Goal: Task Accomplishment & Management: Manage account settings

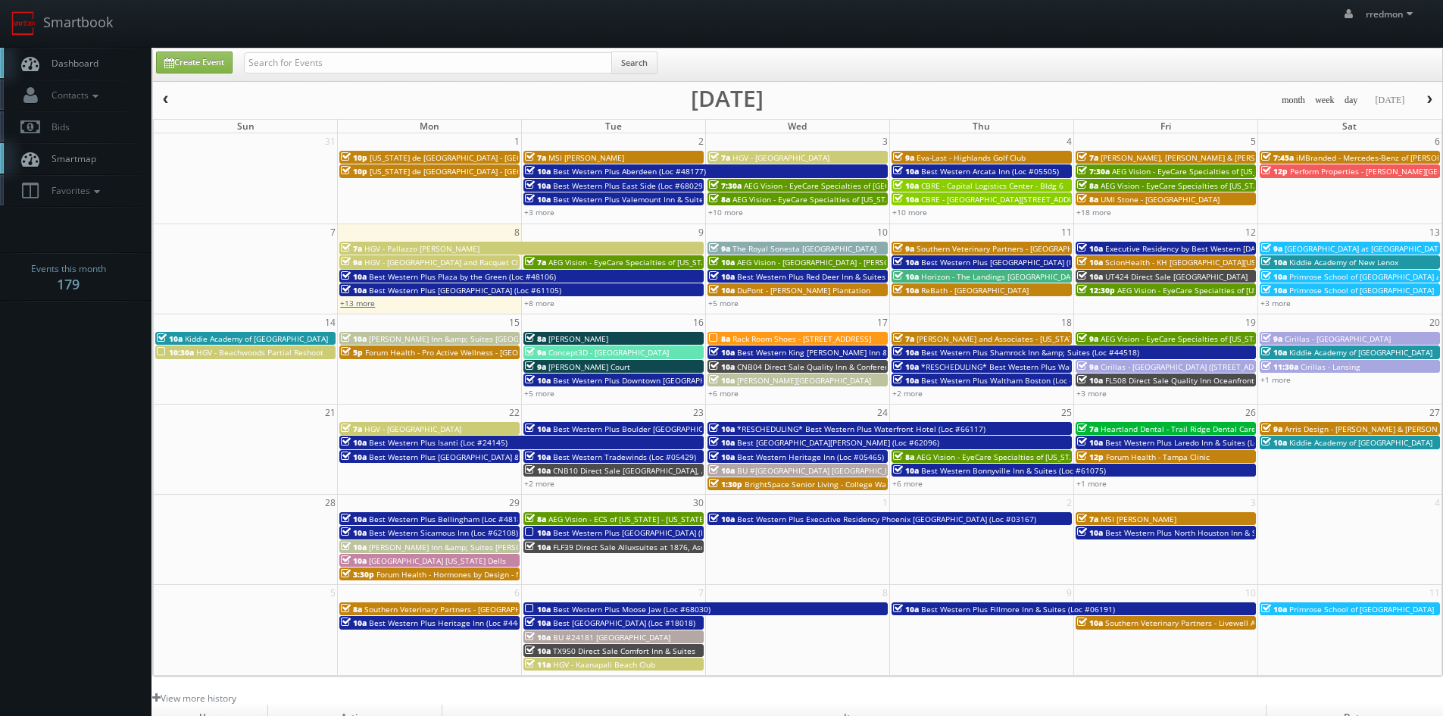
click at [363, 305] on link "+13 more" at bounding box center [357, 303] width 35 height 11
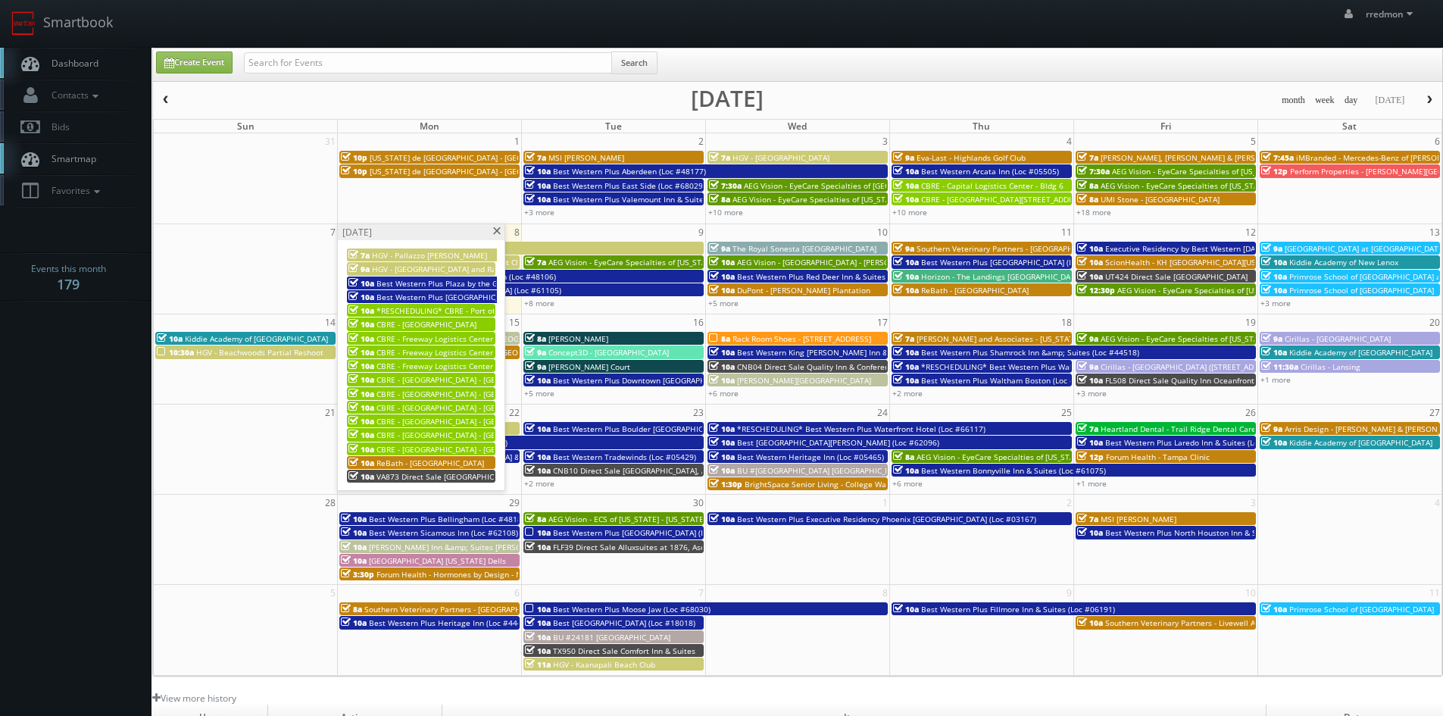
click at [439, 325] on span "CBRE - [GEOGRAPHIC_DATA]" at bounding box center [427, 324] width 100 height 11
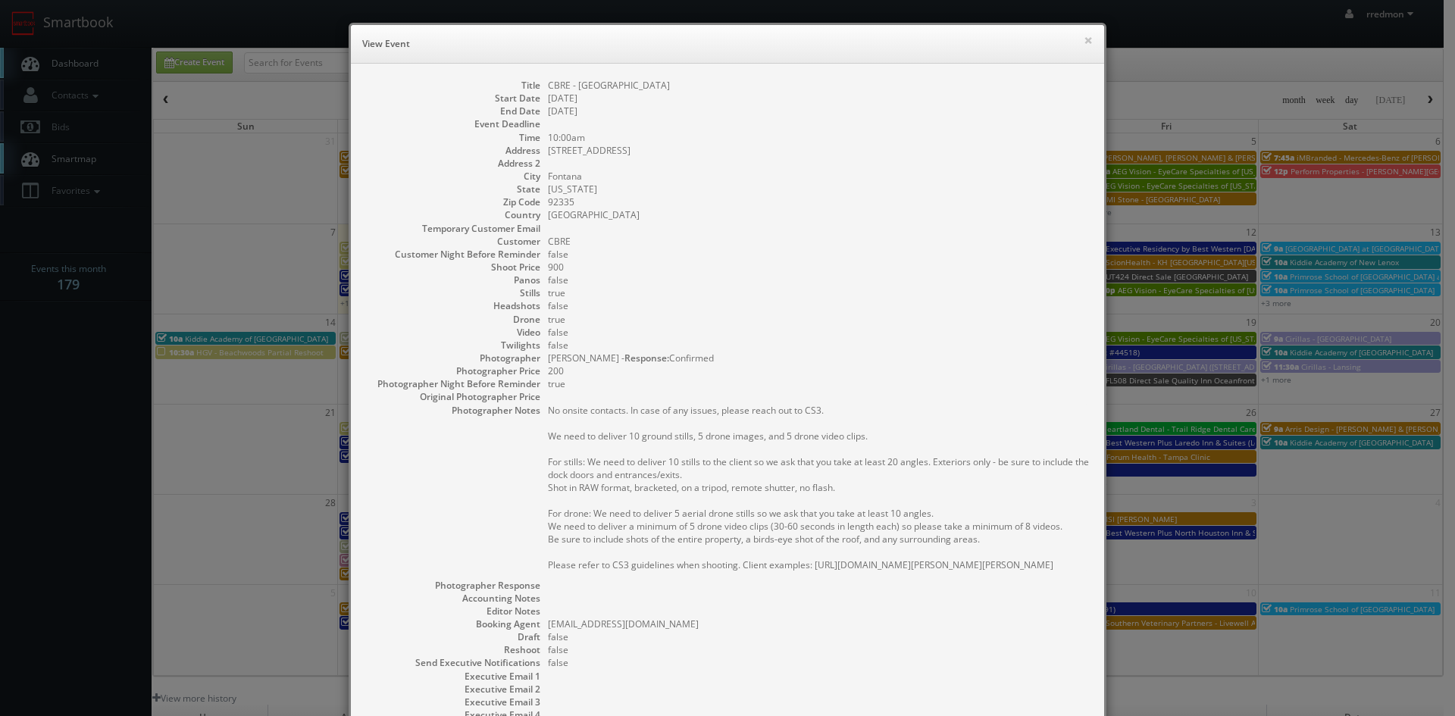
drag, startPoint x: 687, startPoint y: 87, endPoint x: 536, endPoint y: 89, distance: 150.8
click at [536, 89] on dl "Title CBRE - Almond Commerce Center Start Date 09/08/2025 End Date 09/08/2025 E…" at bounding box center [727, 433] width 723 height 708
copy dd "CBRE - [GEOGRAPHIC_DATA]"
click at [1084, 43] on button "×" at bounding box center [1088, 40] width 9 height 11
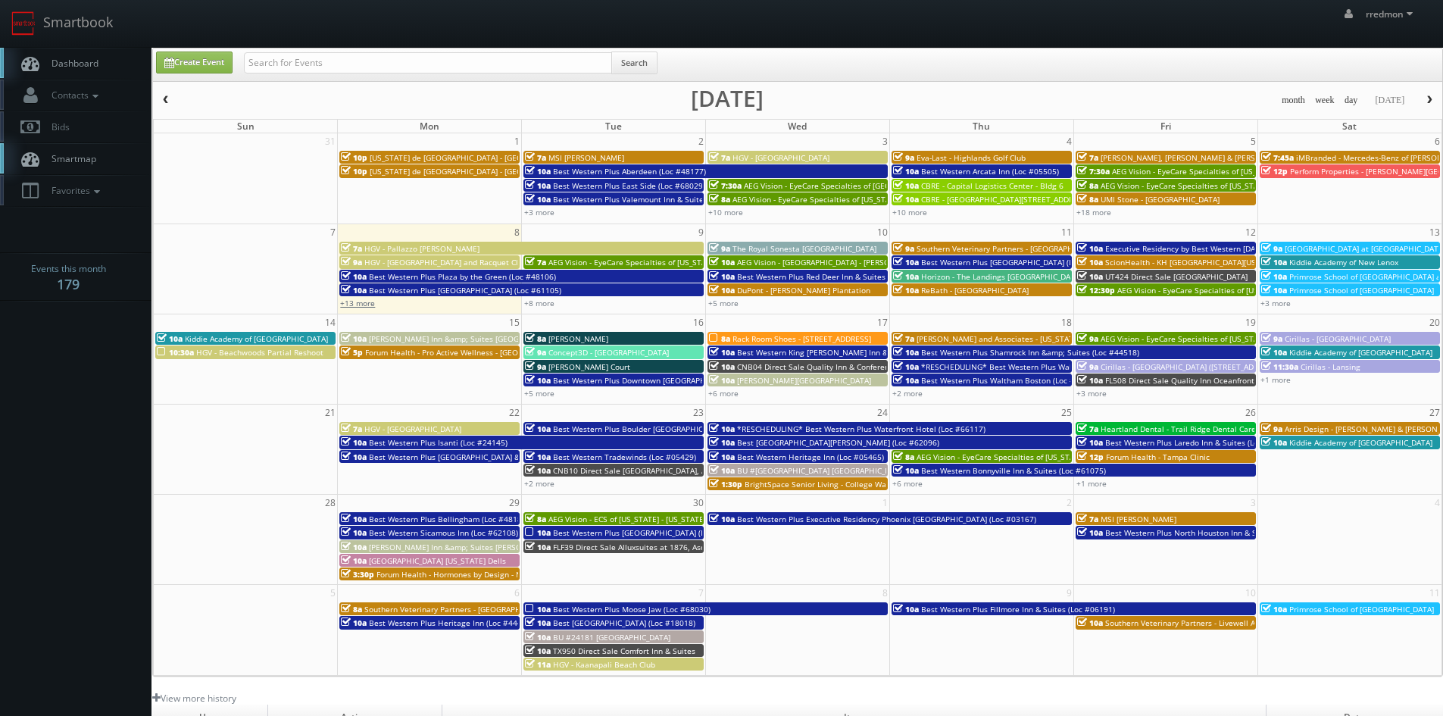
click at [357, 308] on link "+13 more" at bounding box center [357, 303] width 35 height 11
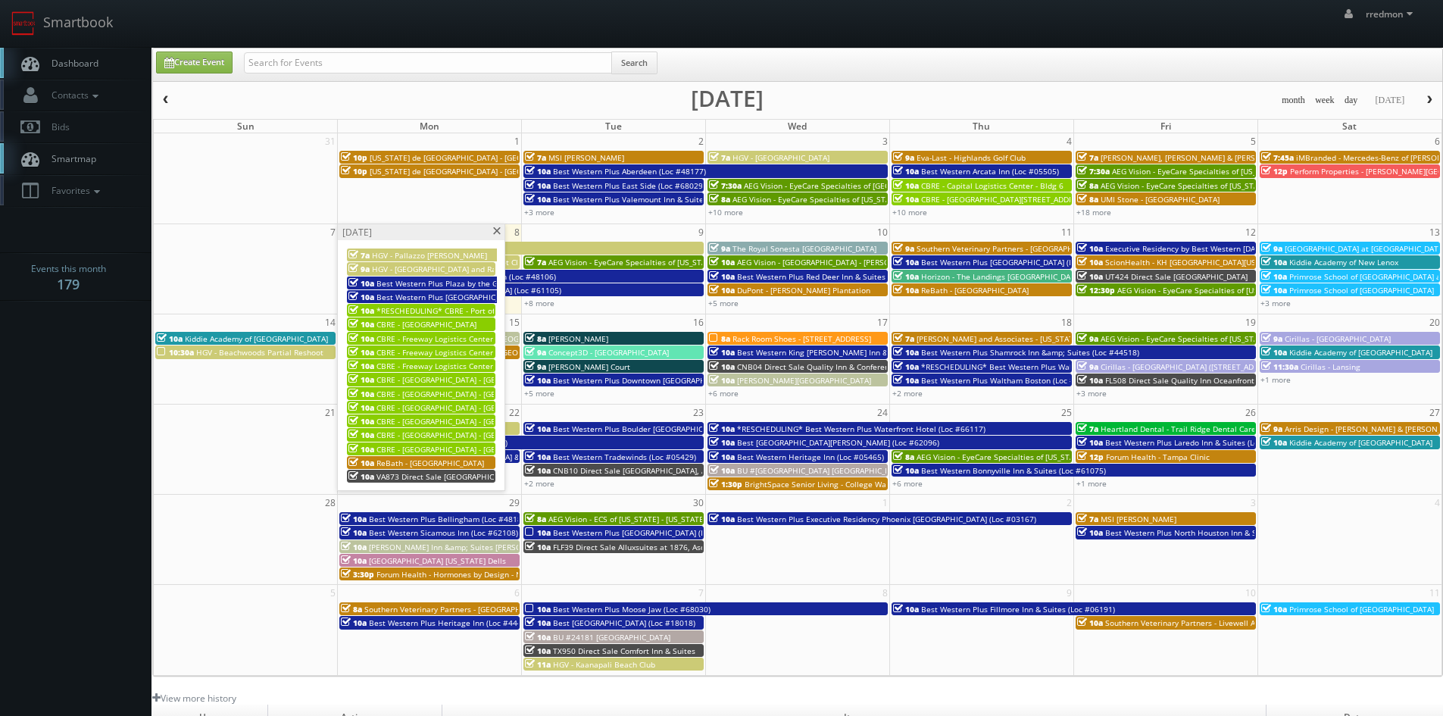
click at [419, 339] on span "CBRE - Freeway Logistics Center - [GEOGRAPHIC_DATA] 1" at bounding box center [479, 338] width 205 height 11
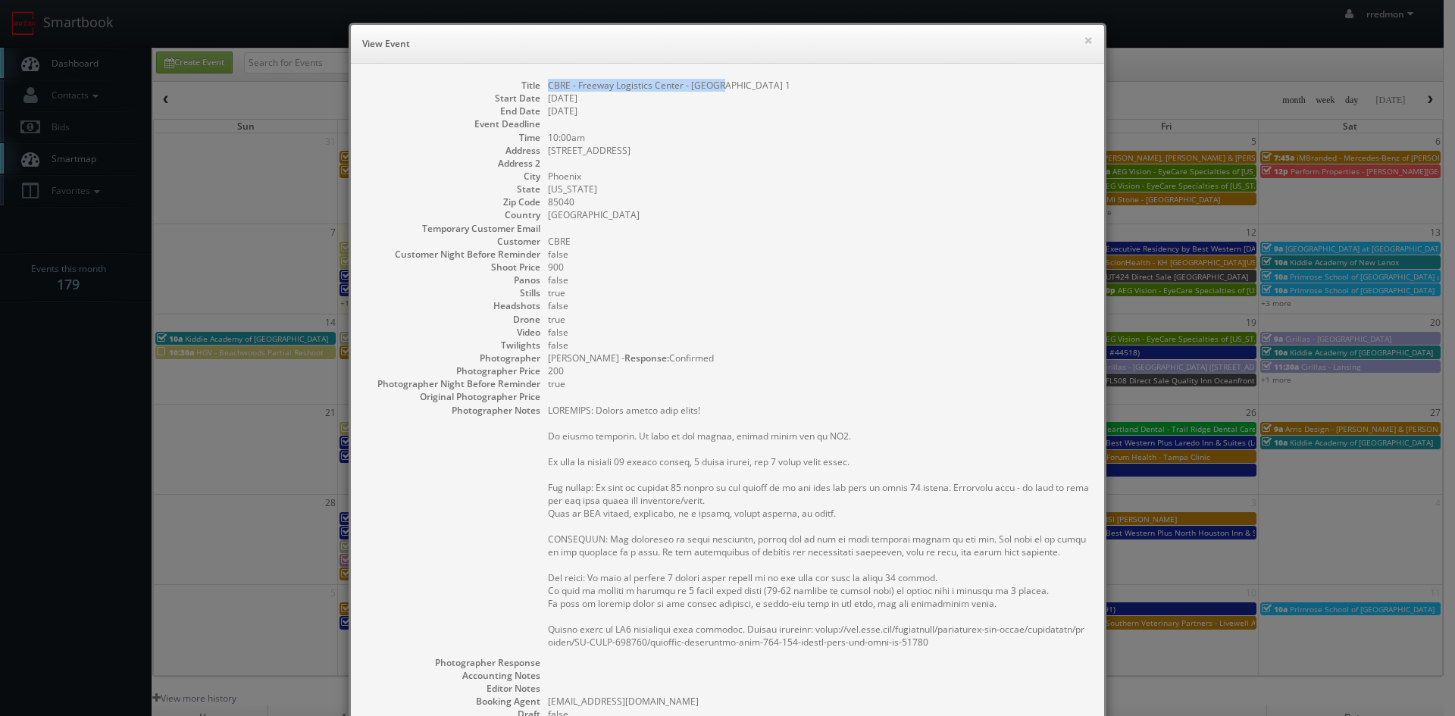
drag, startPoint x: 715, startPoint y: 79, endPoint x: 543, endPoint y: 89, distance: 173.1
click at [548, 89] on dd "CBRE - Freeway Logistics Center - [GEOGRAPHIC_DATA] 1" at bounding box center [818, 85] width 541 height 13
copy dd "CBRE - Freeway Logistics Center - [GEOGRAPHIC_DATA] 1"
click at [1084, 41] on button "×" at bounding box center [1088, 40] width 9 height 11
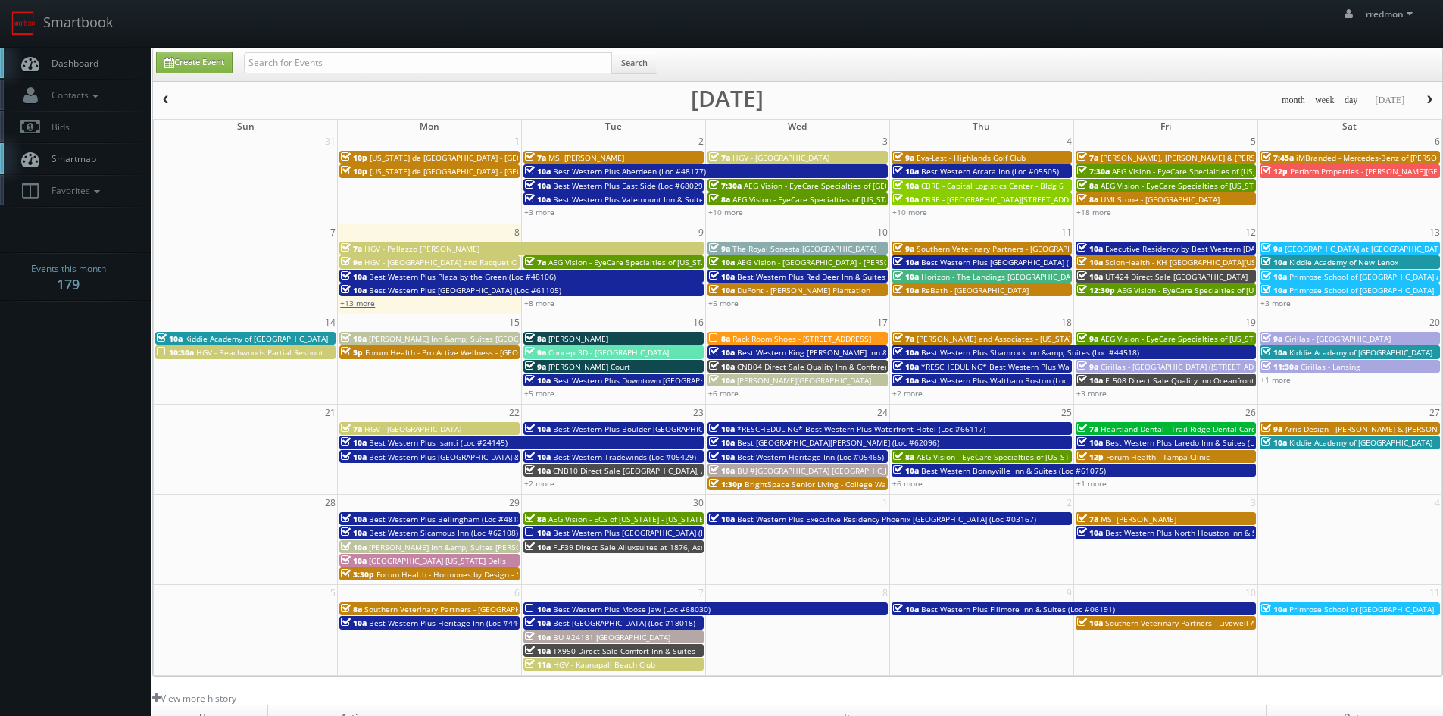
click at [356, 307] on link "+13 more" at bounding box center [357, 303] width 35 height 11
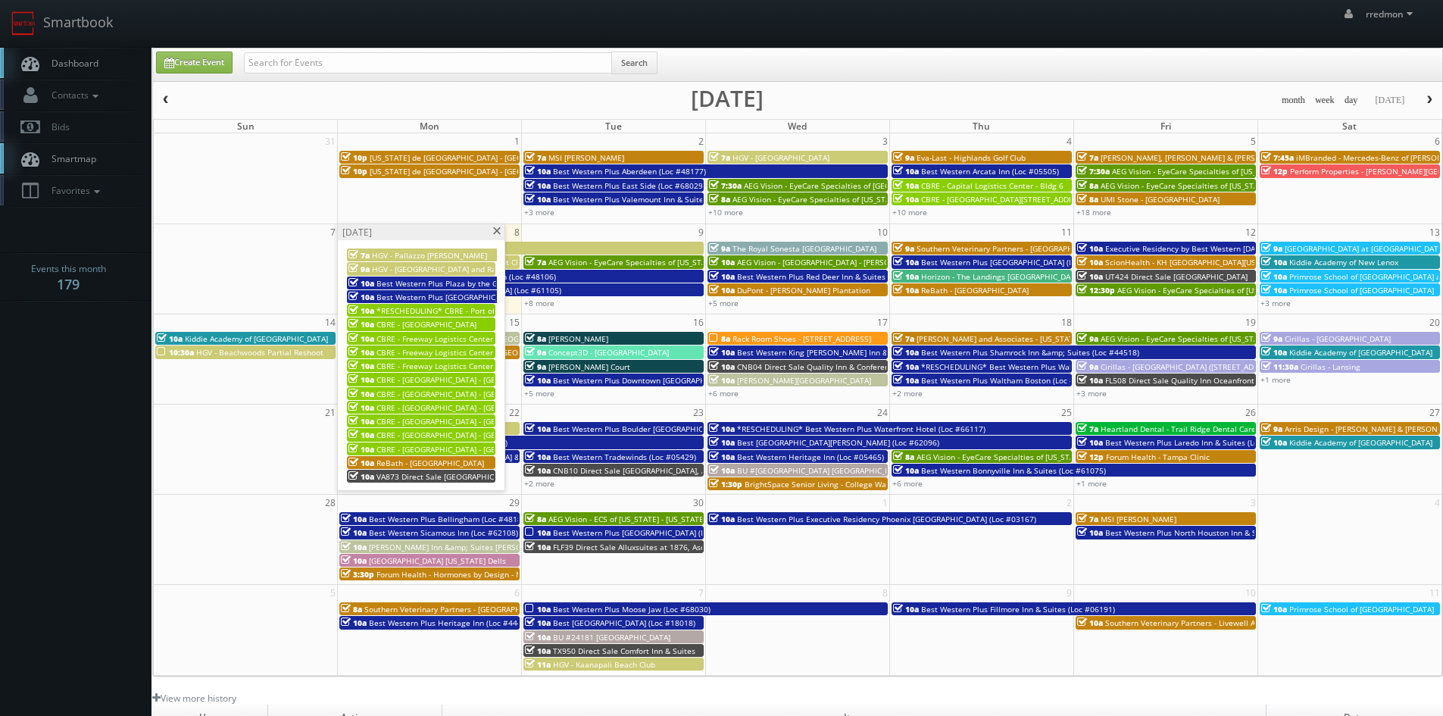
click at [444, 349] on span "CBRE - Freeway Logistics Center - [GEOGRAPHIC_DATA] 2" at bounding box center [479, 352] width 205 height 11
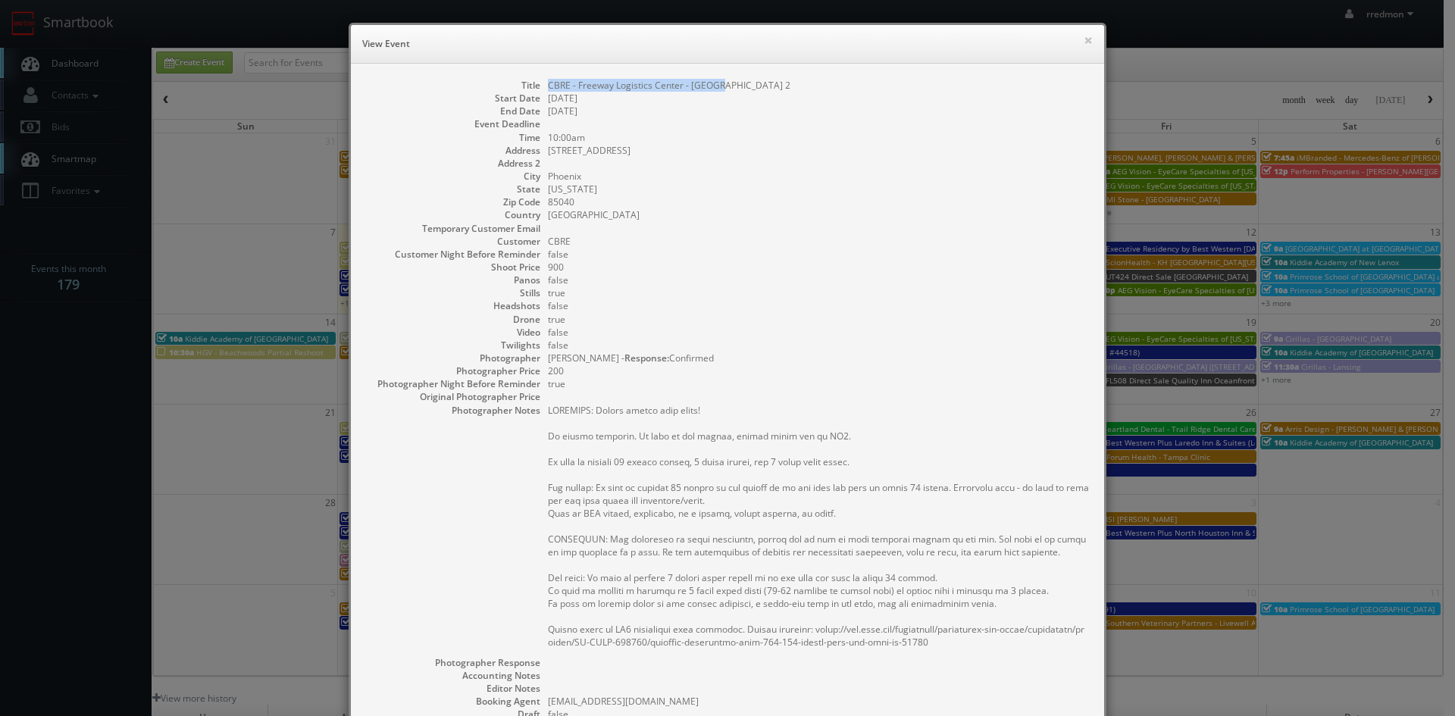
drag, startPoint x: 733, startPoint y: 90, endPoint x: 541, endPoint y: 89, distance: 192.5
click at [539, 90] on dl "Title CBRE - Freeway Logistics Center - Bldg 2 Start Date 09/08/2025 End Date 0…" at bounding box center [727, 471] width 723 height 785
copy dd "CBRE - Freeway Logistics Center - [GEOGRAPHIC_DATA] 2"
click at [1084, 42] on button "×" at bounding box center [1088, 40] width 9 height 11
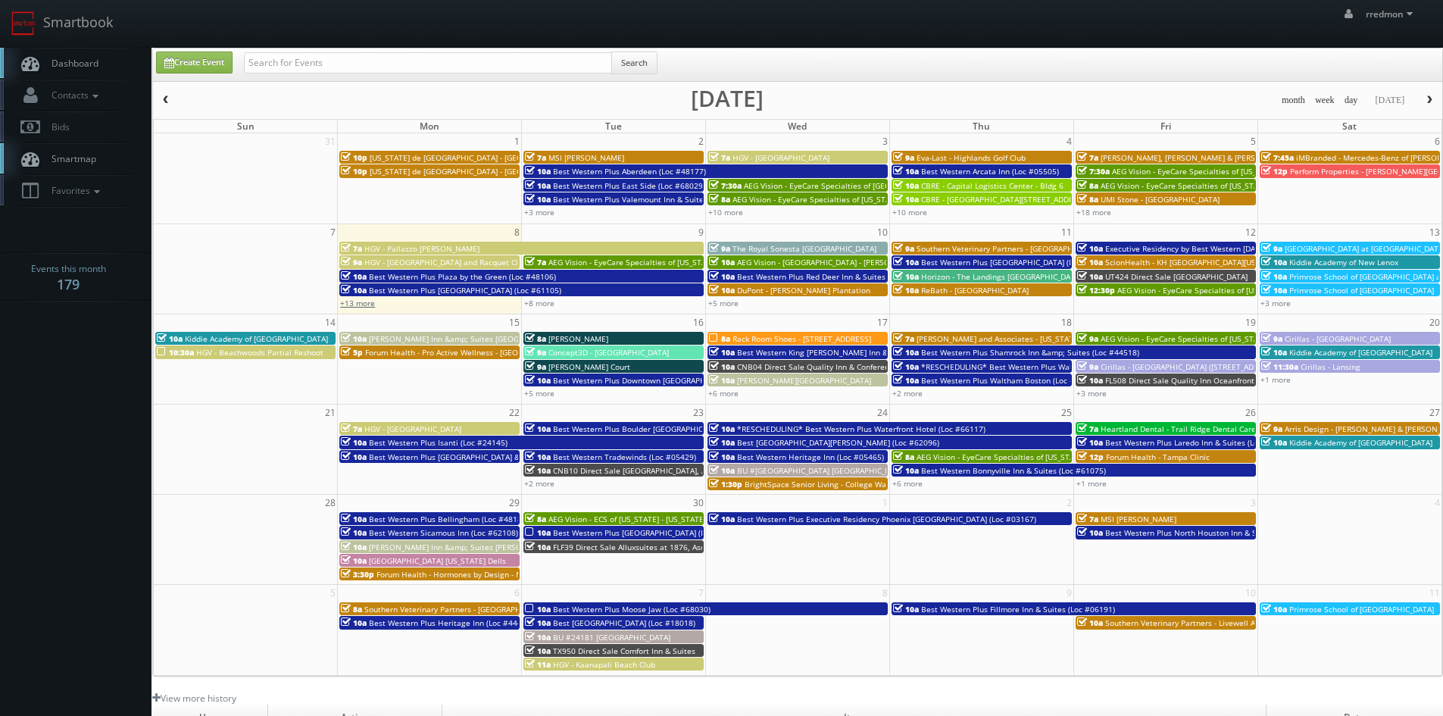
click at [367, 302] on link "+13 more" at bounding box center [357, 303] width 35 height 11
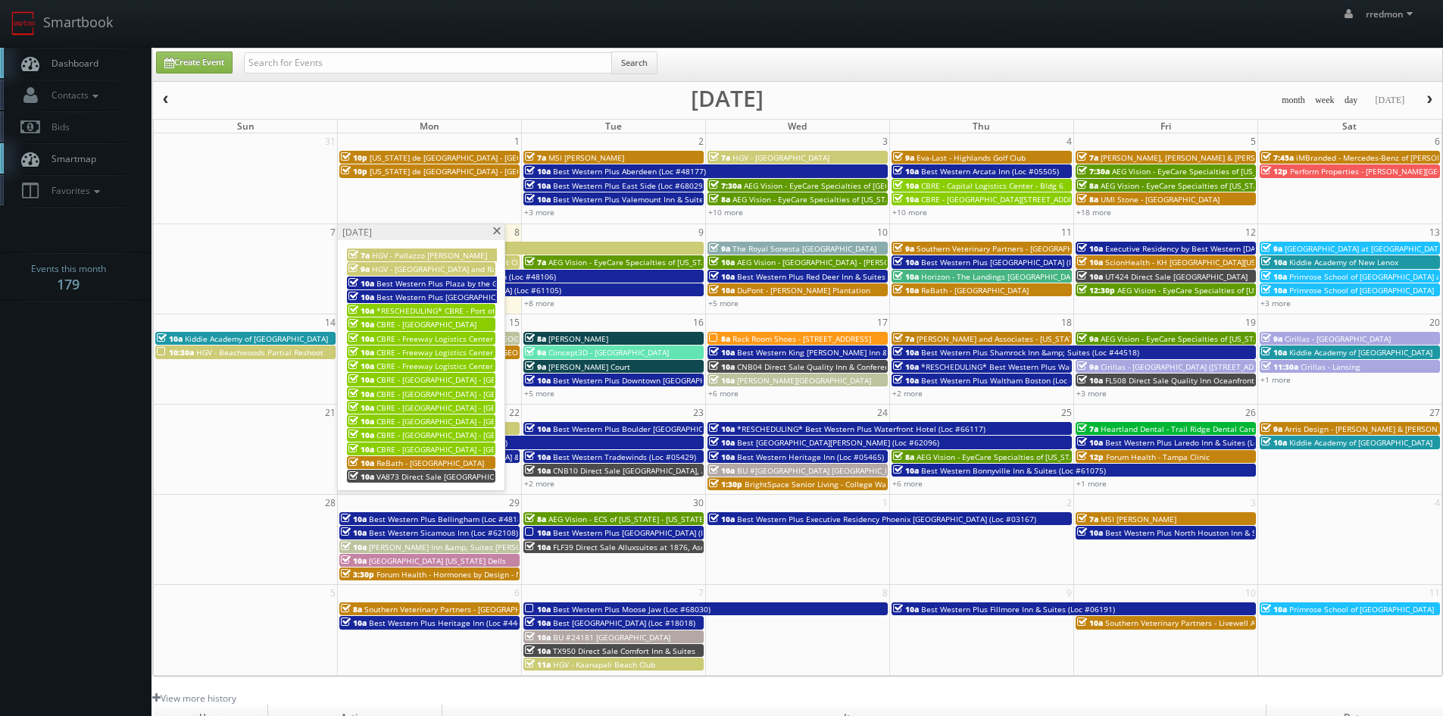
click at [438, 365] on span "CBRE - Freeway Logistics Center - [GEOGRAPHIC_DATA] 3" at bounding box center [479, 366] width 205 height 11
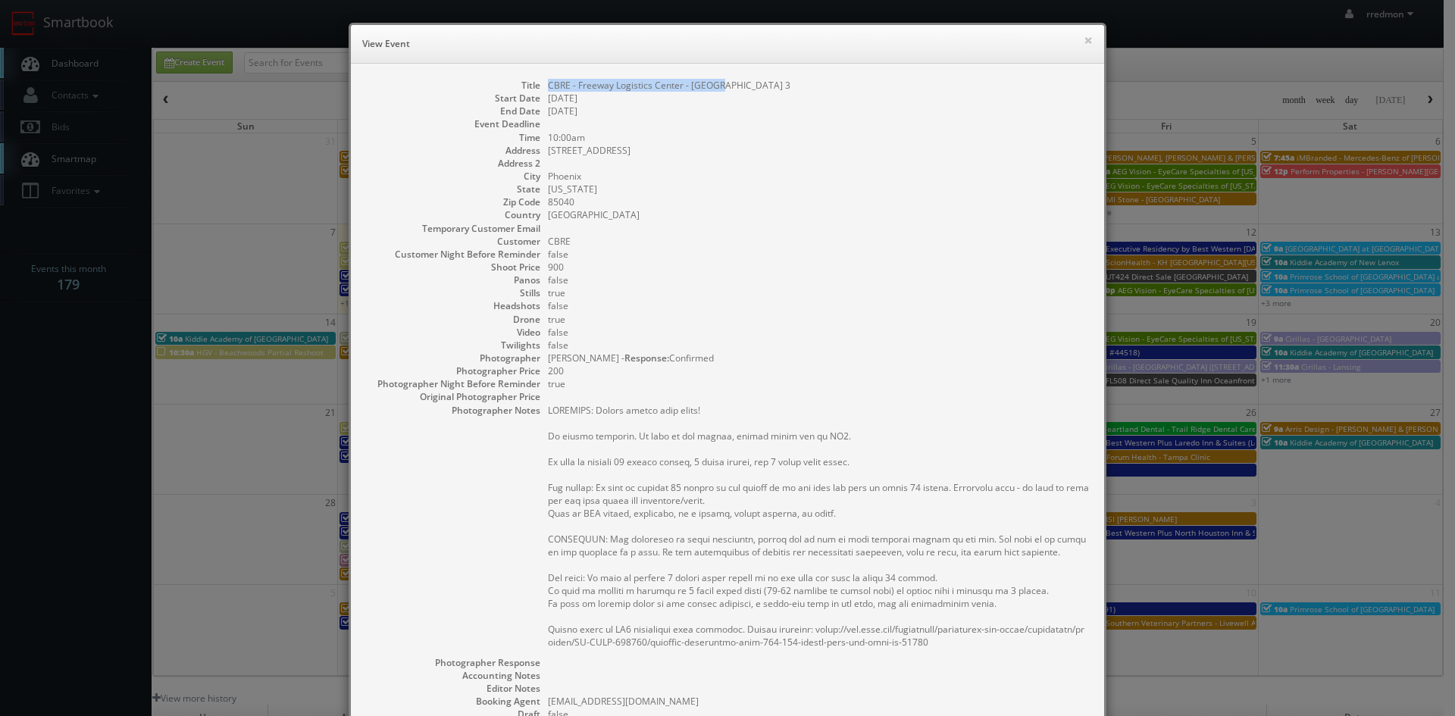
drag, startPoint x: 731, startPoint y: 84, endPoint x: 542, endPoint y: 89, distance: 189.5
click at [548, 89] on dd "CBRE - Freeway Logistics Center - [GEOGRAPHIC_DATA] 3" at bounding box center [818, 85] width 541 height 13
copy dd "CBRE - Freeway Logistics Center - [GEOGRAPHIC_DATA] 3"
click at [1084, 44] on button "×" at bounding box center [1088, 40] width 9 height 11
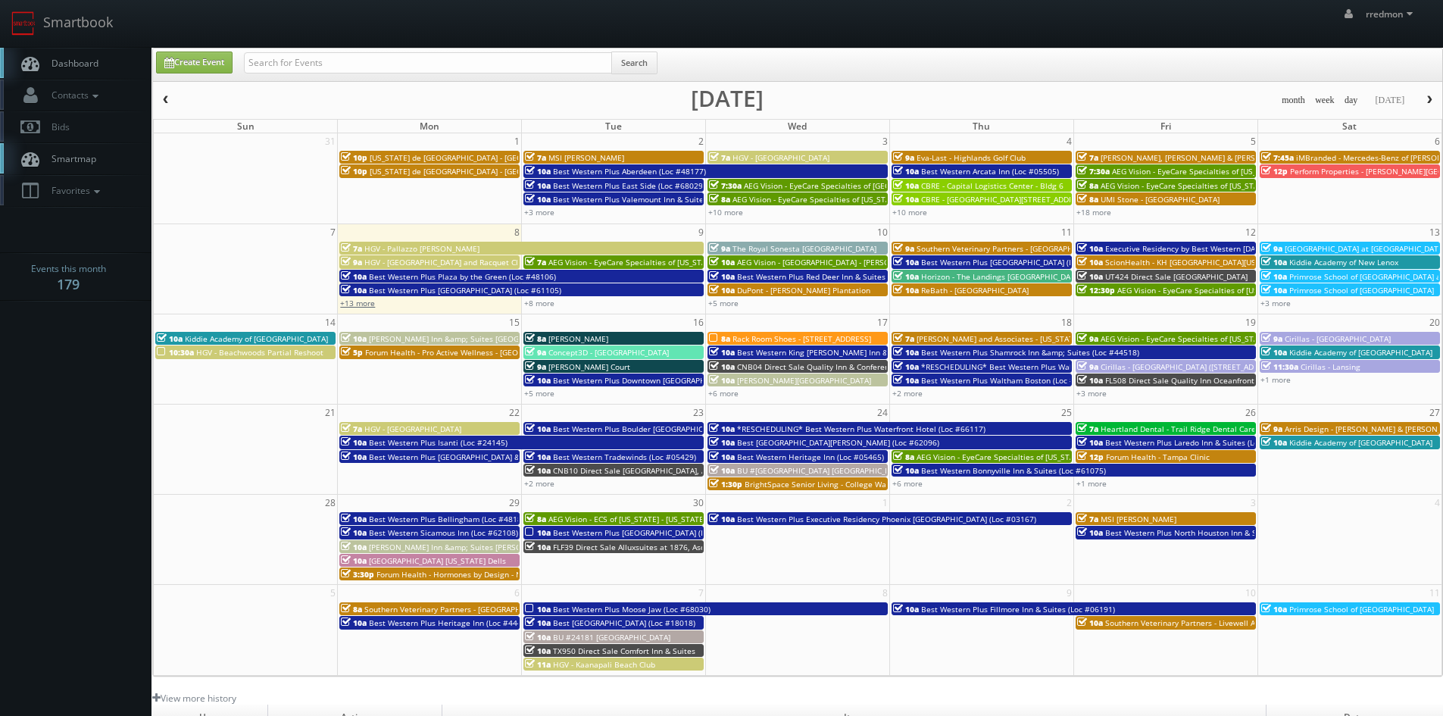
click at [353, 302] on link "+13 more" at bounding box center [357, 303] width 35 height 11
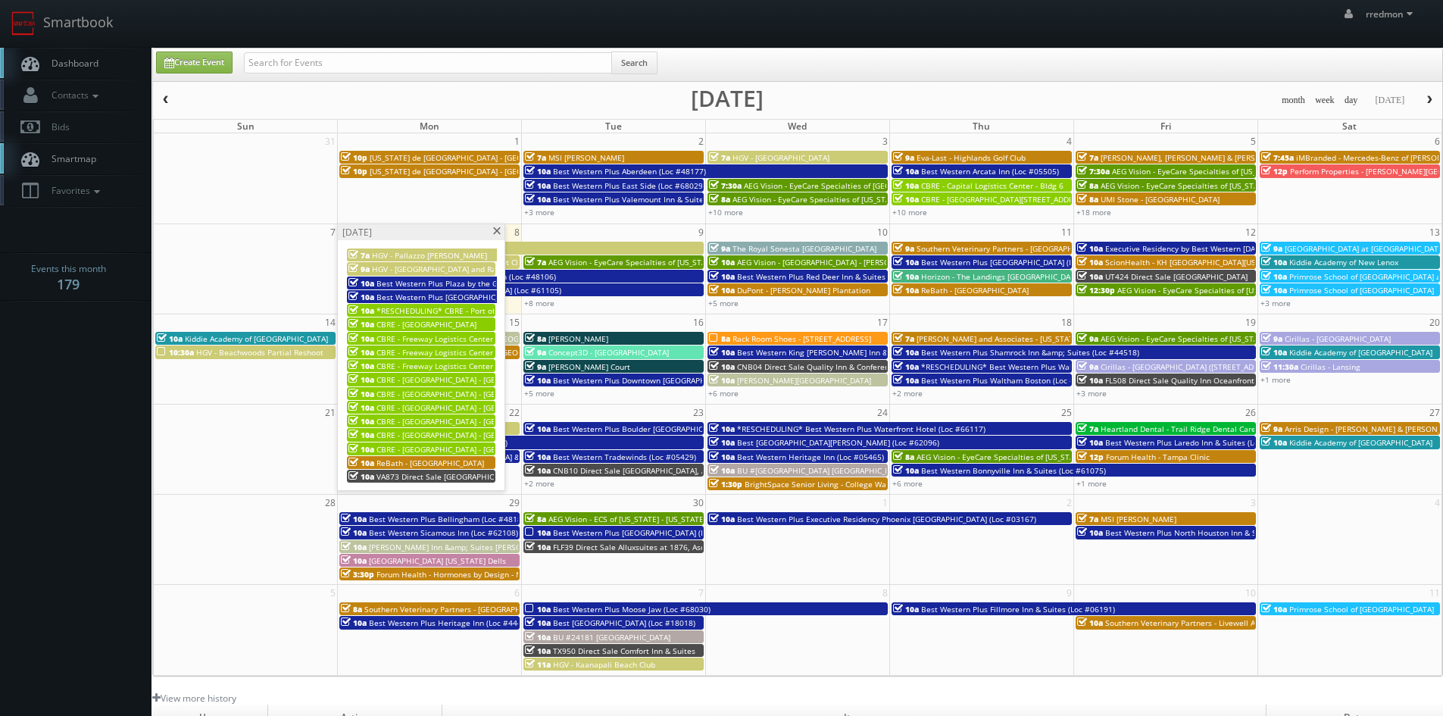
click at [458, 380] on span "CBRE - [GEOGRAPHIC_DATA] - [GEOGRAPHIC_DATA] 1" at bounding box center [471, 379] width 188 height 11
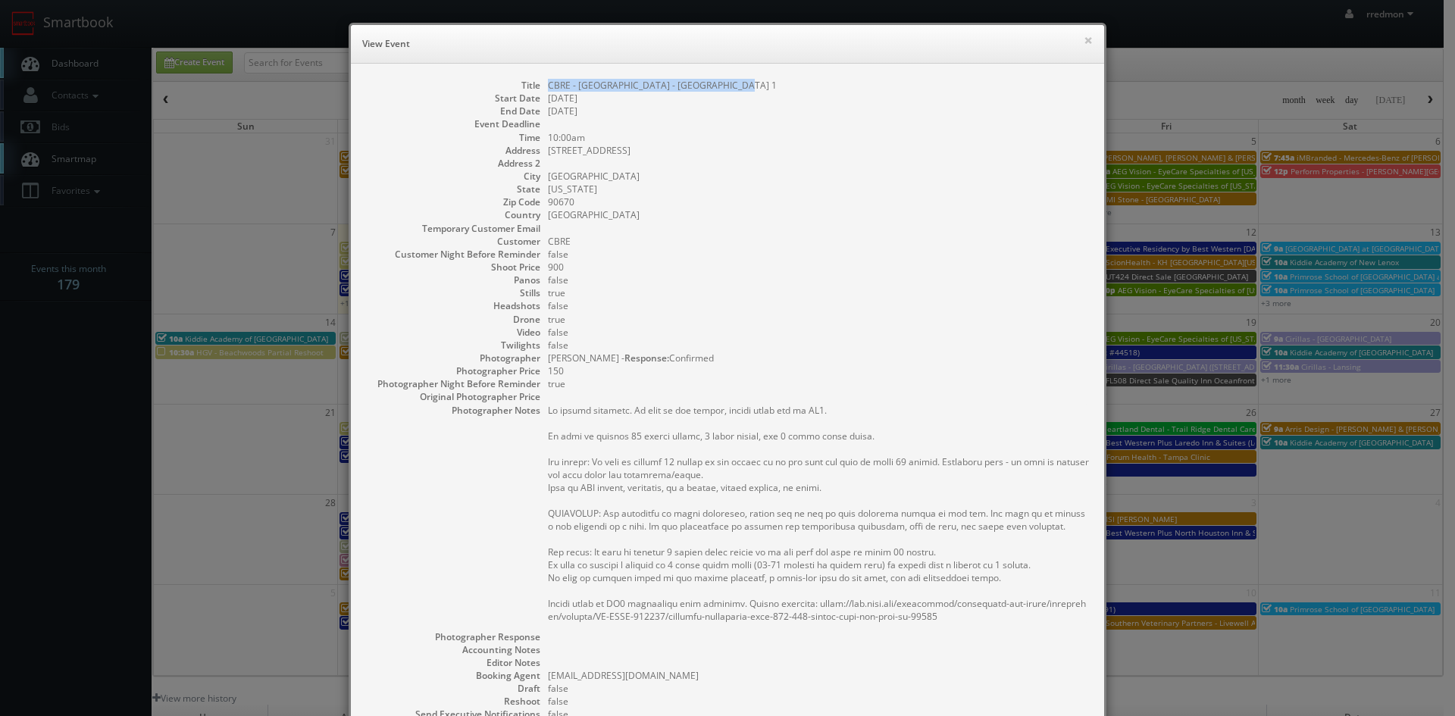
drag, startPoint x: 728, startPoint y: 88, endPoint x: 543, endPoint y: 89, distance: 185.6
click at [548, 89] on dd "CBRE - [GEOGRAPHIC_DATA] - [GEOGRAPHIC_DATA] 1" at bounding box center [818, 85] width 541 height 13
copy dd "CBRE - [GEOGRAPHIC_DATA] - [GEOGRAPHIC_DATA] 1"
click at [1084, 42] on button "×" at bounding box center [1088, 40] width 9 height 11
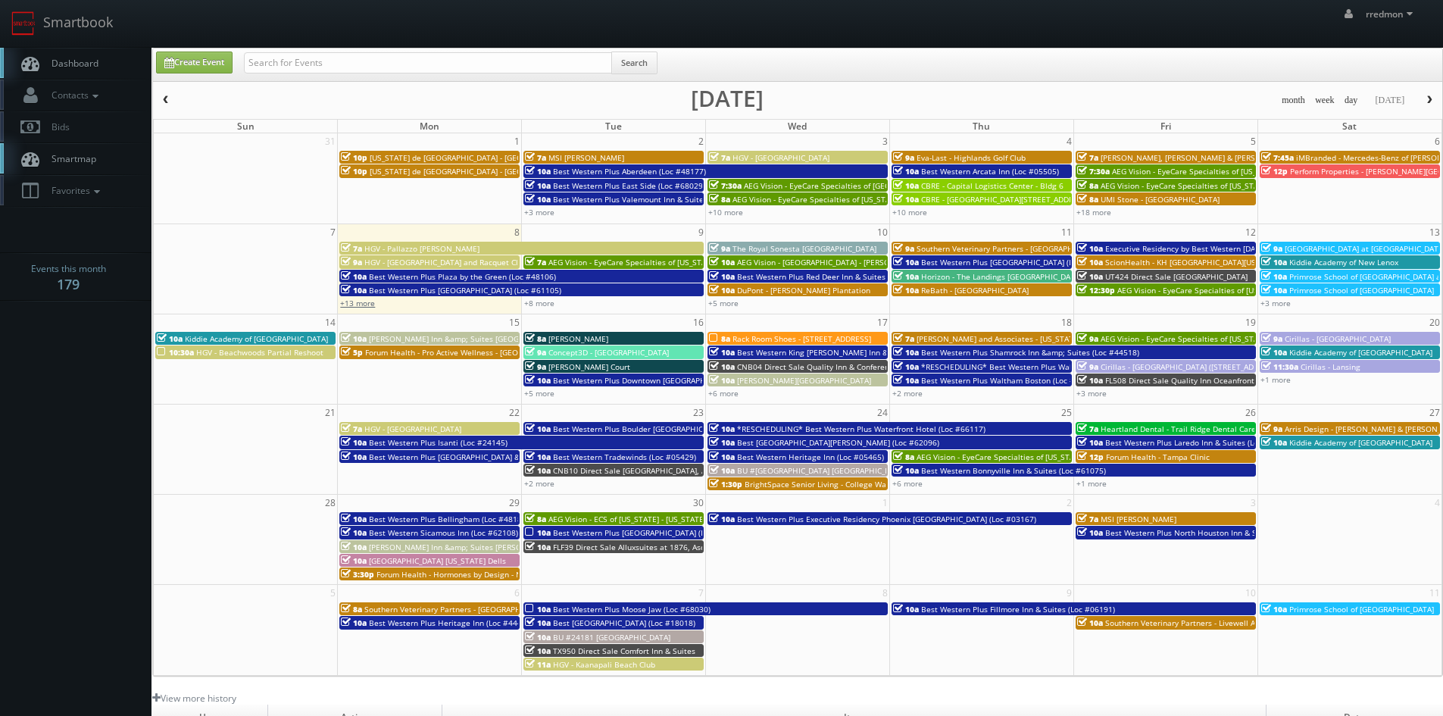
click at [363, 305] on link "+13 more" at bounding box center [357, 303] width 35 height 11
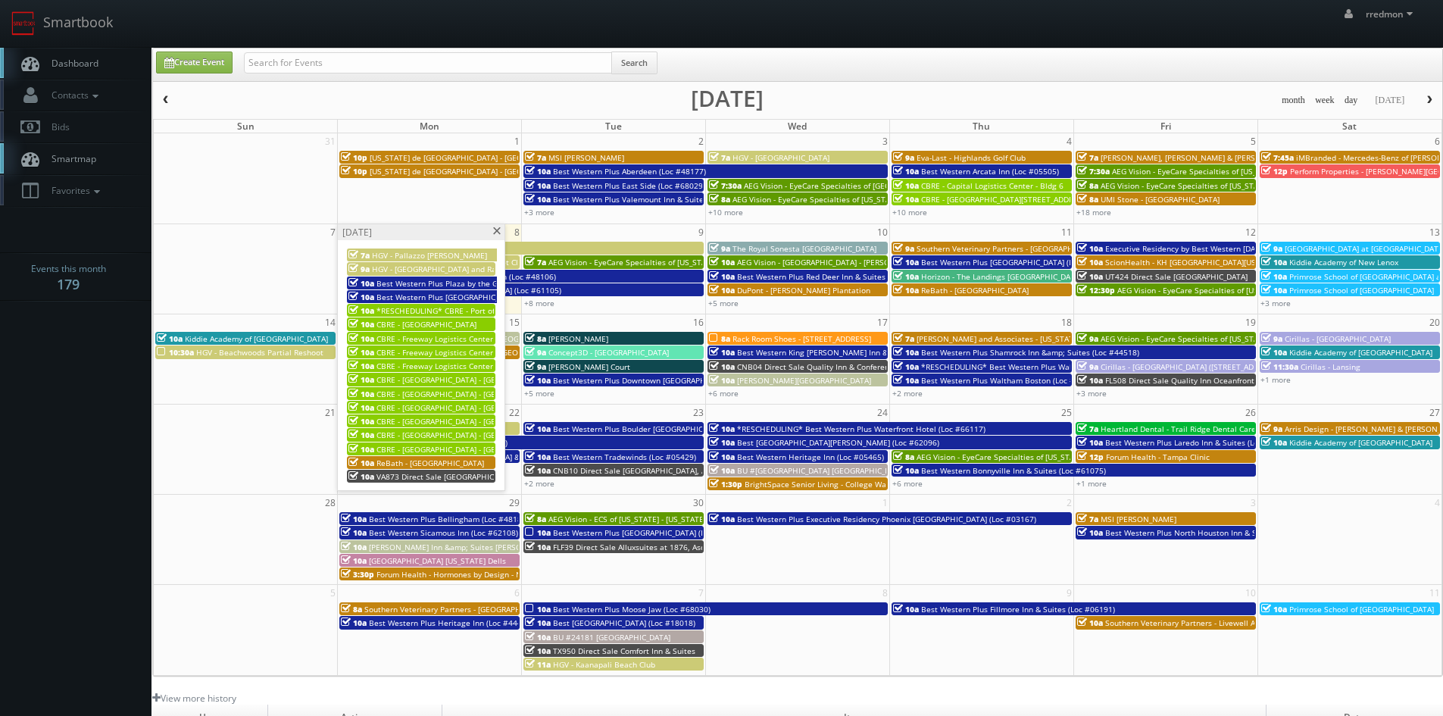
click at [449, 389] on span "CBRE - [GEOGRAPHIC_DATA] - [GEOGRAPHIC_DATA] 2" at bounding box center [471, 394] width 188 height 11
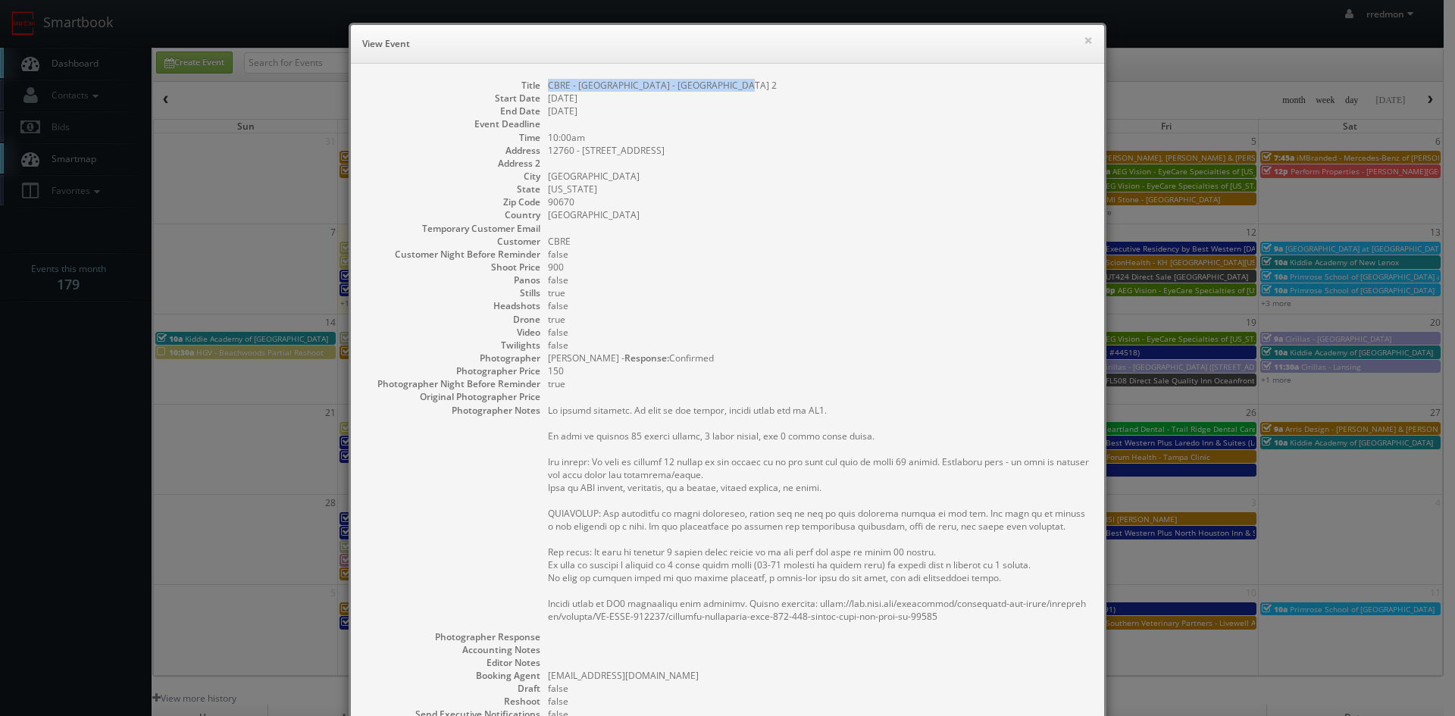
drag, startPoint x: 737, startPoint y: 83, endPoint x: 549, endPoint y: 86, distance: 188.7
click at [548, 87] on dd "CBRE - [GEOGRAPHIC_DATA] - [GEOGRAPHIC_DATA] 2" at bounding box center [818, 85] width 541 height 13
copy dd "CBRE - [GEOGRAPHIC_DATA] - [GEOGRAPHIC_DATA] 2"
click at [1084, 45] on button "×" at bounding box center [1088, 40] width 9 height 11
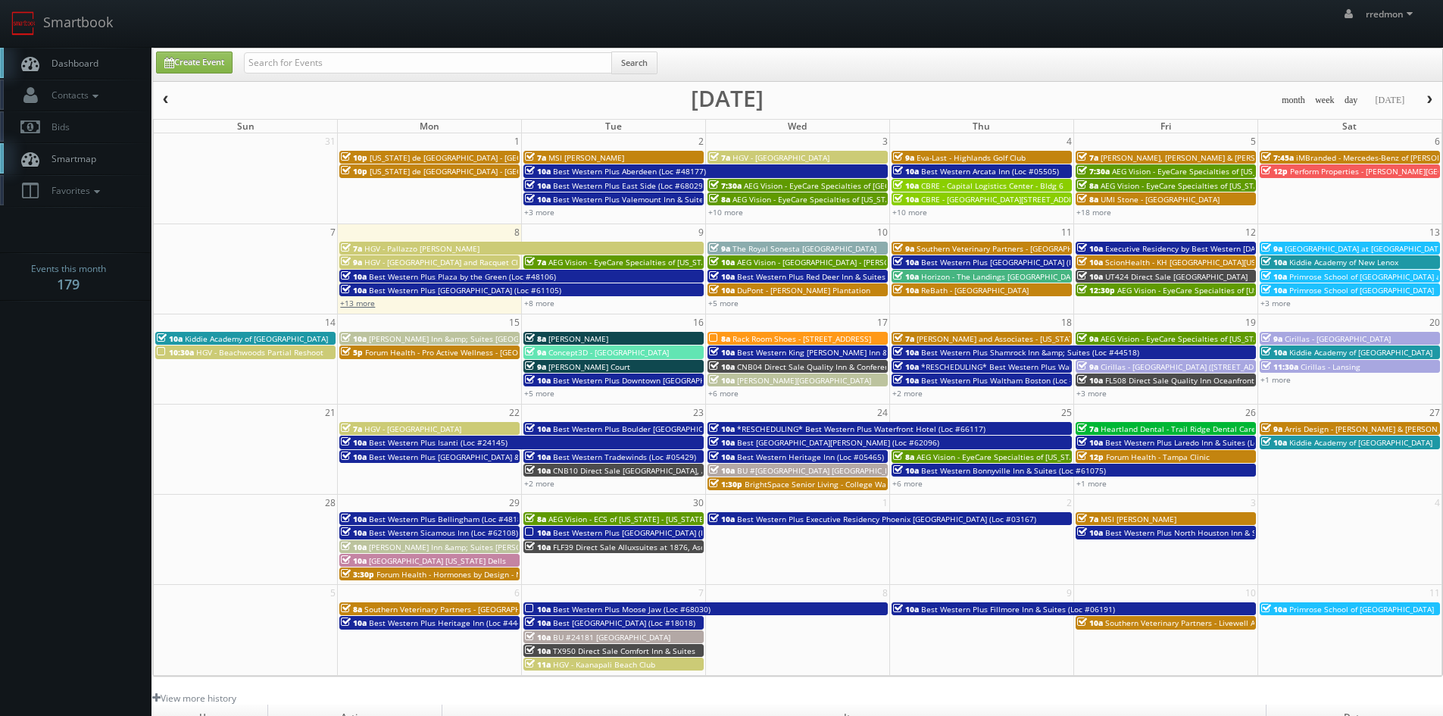
click at [347, 305] on link "+13 more" at bounding box center [357, 303] width 35 height 11
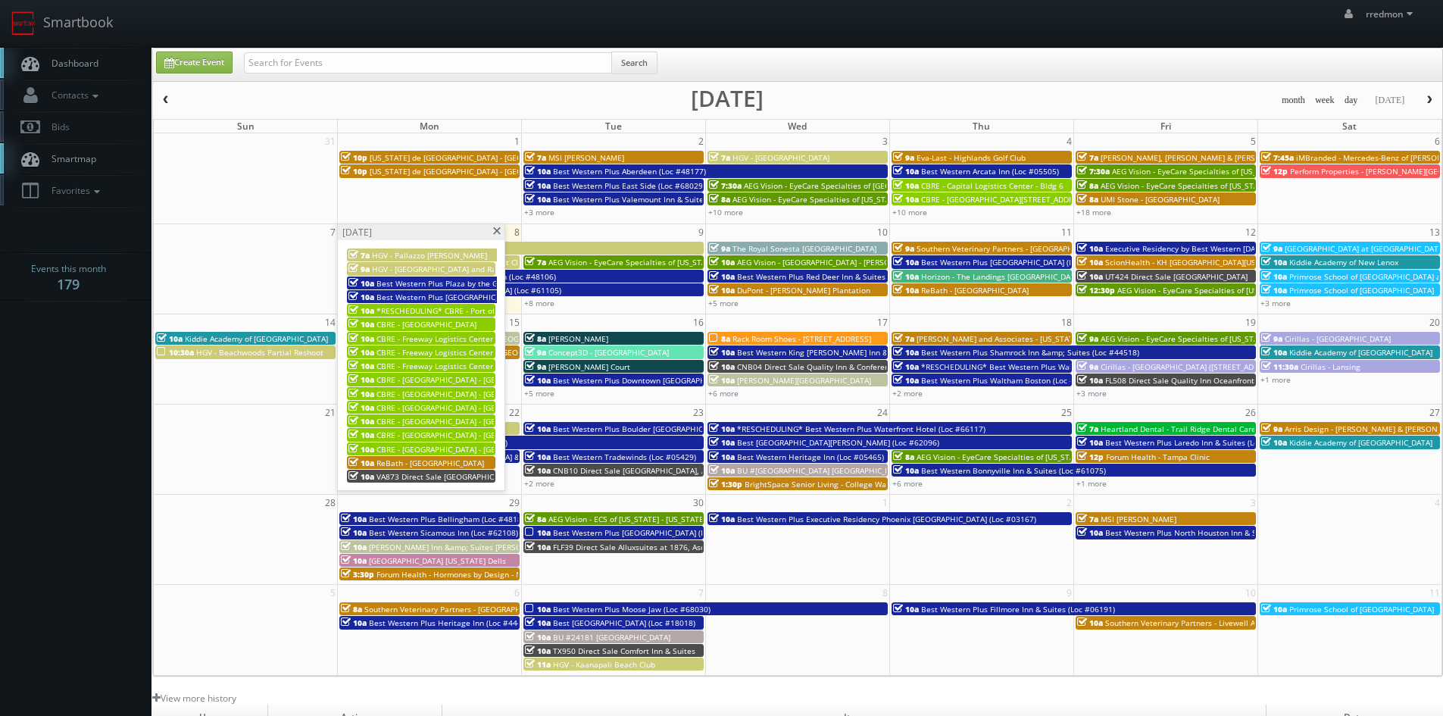
click at [449, 408] on span "CBRE - [GEOGRAPHIC_DATA] - [GEOGRAPHIC_DATA] 3" at bounding box center [471, 407] width 188 height 11
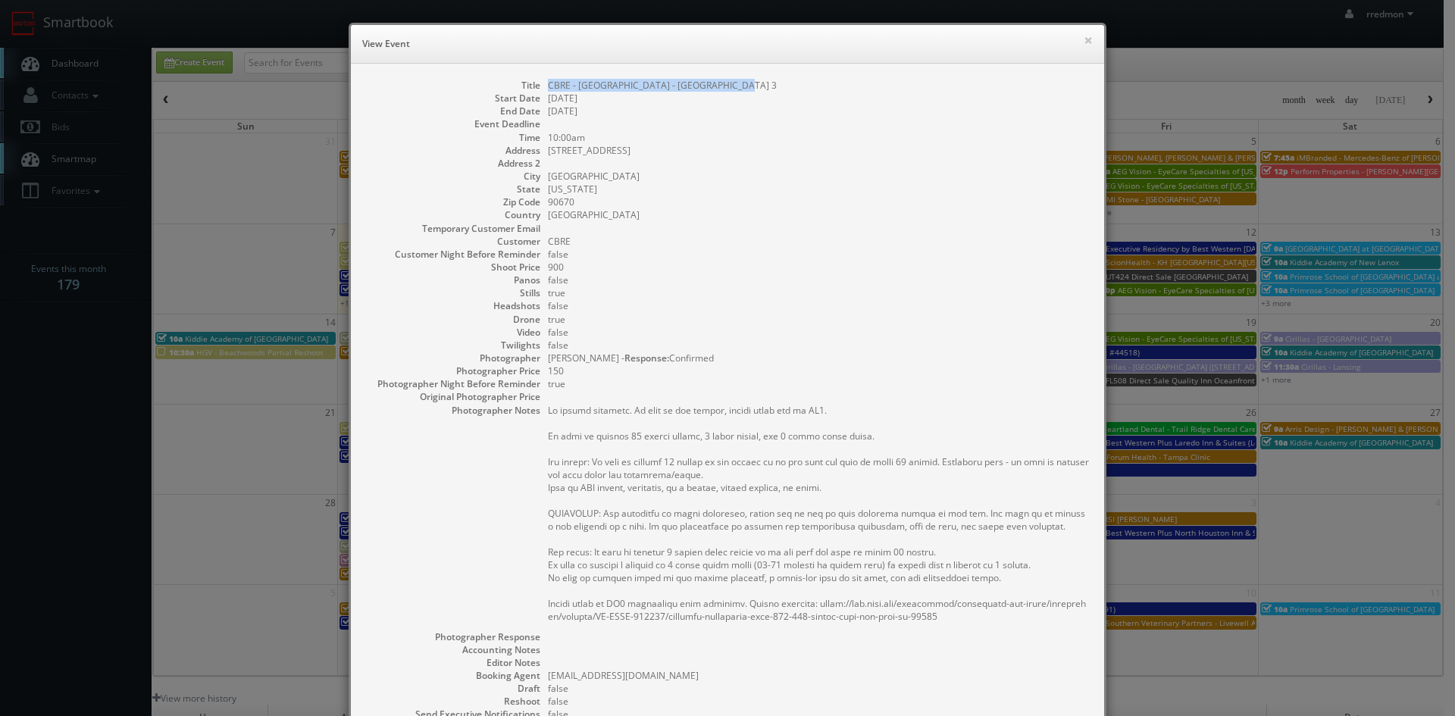
drag, startPoint x: 730, startPoint y: 87, endPoint x: 544, endPoint y: 89, distance: 185.6
click at [548, 89] on dd "CBRE - [GEOGRAPHIC_DATA] - [GEOGRAPHIC_DATA] 3" at bounding box center [818, 85] width 541 height 13
copy dd "CBRE - [GEOGRAPHIC_DATA] - [GEOGRAPHIC_DATA] 3"
click at [1084, 40] on button "×" at bounding box center [1088, 40] width 9 height 11
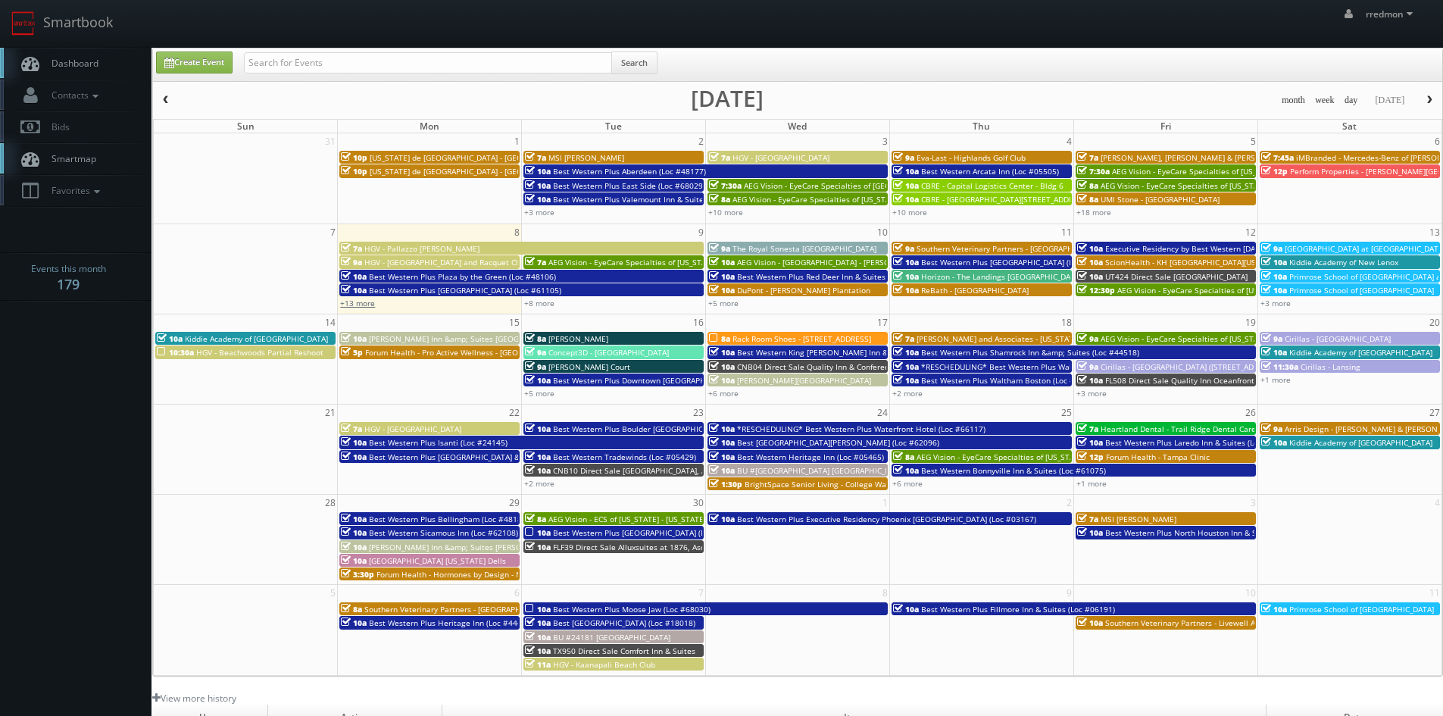
click at [353, 301] on link "+13 more" at bounding box center [357, 303] width 35 height 11
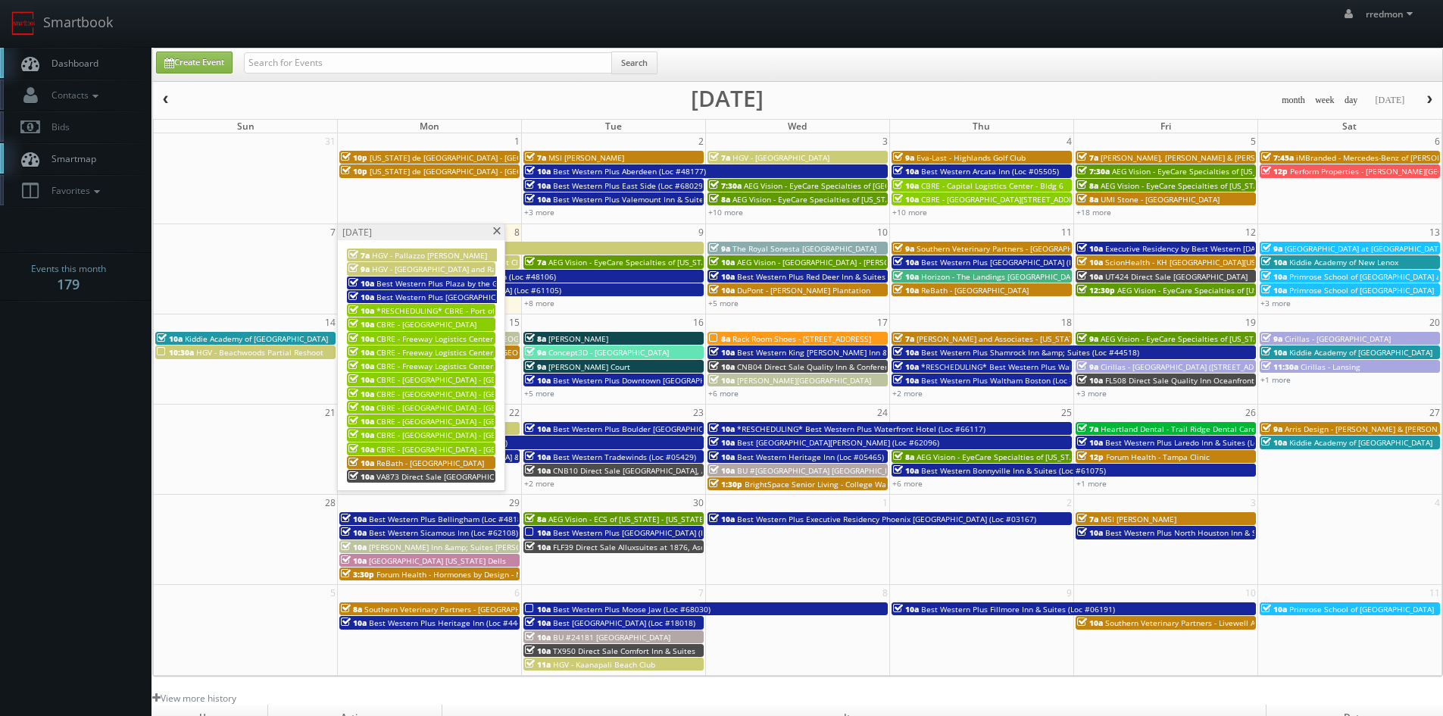
click at [445, 418] on span "CBRE - [GEOGRAPHIC_DATA] - [GEOGRAPHIC_DATA] 4" at bounding box center [471, 421] width 188 height 11
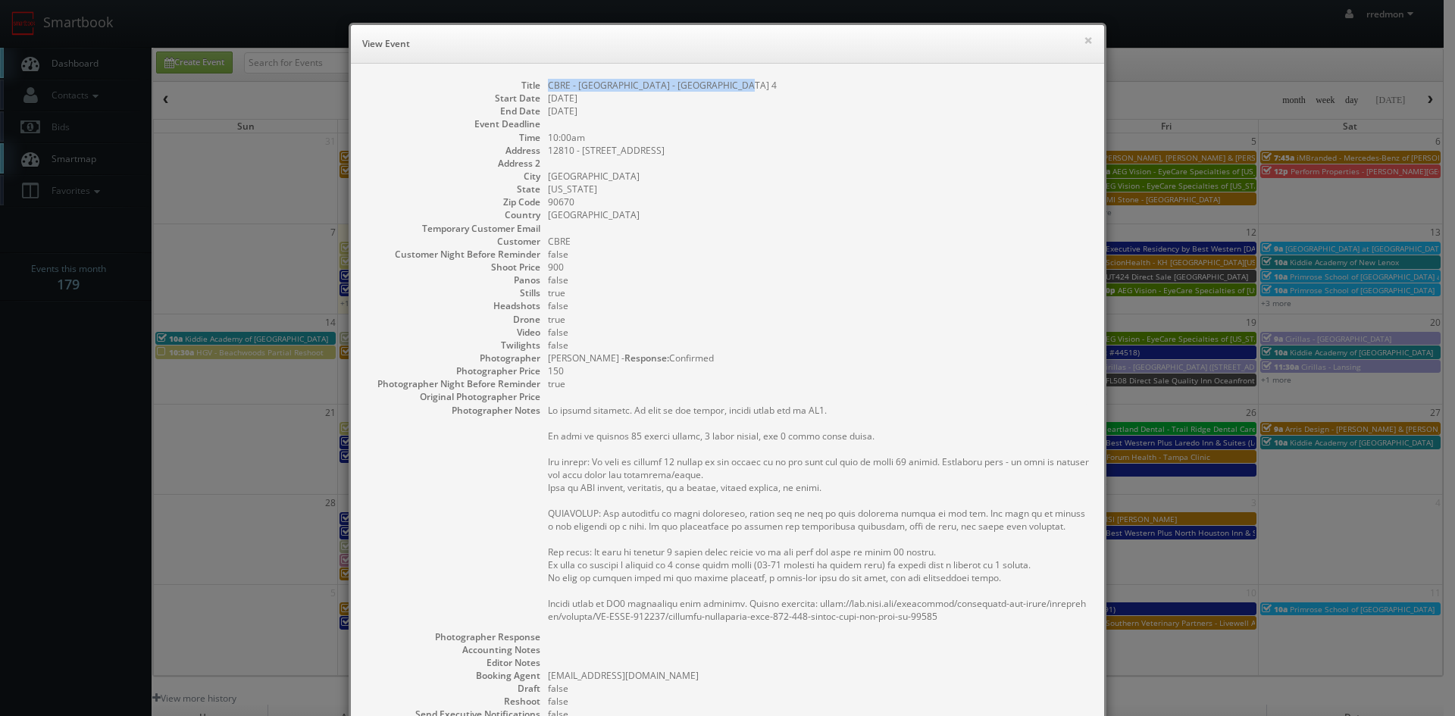
drag, startPoint x: 736, startPoint y: 86, endPoint x: 539, endPoint y: 88, distance: 197.8
click at [539, 88] on dl "Title CBRE - Santa Fe Corporate Center - Bldg 4 Start Date 09/08/2025 End Date …" at bounding box center [727, 458] width 723 height 759
copy dd "CBRE - [GEOGRAPHIC_DATA] - [GEOGRAPHIC_DATA] 4"
click at [1084, 37] on button "×" at bounding box center [1088, 40] width 9 height 11
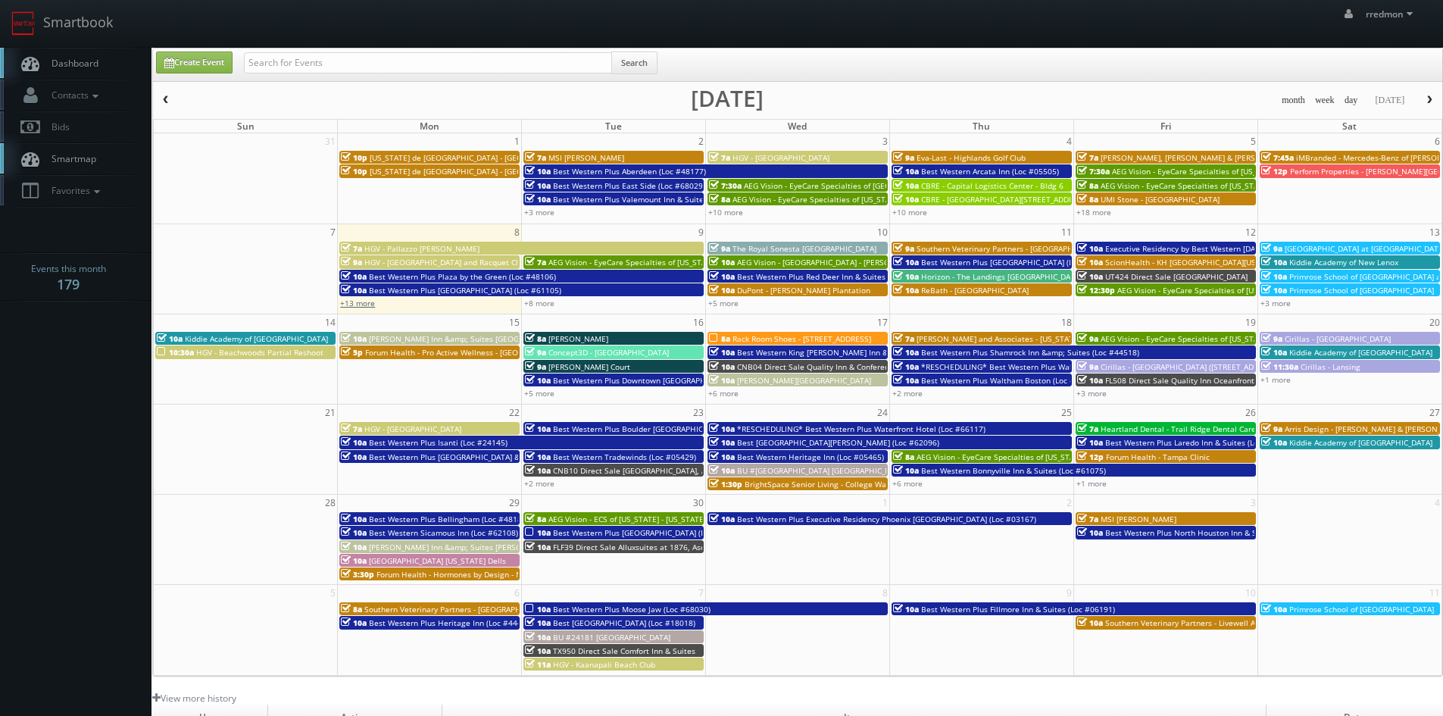
click at [367, 304] on link "+13 more" at bounding box center [357, 303] width 35 height 11
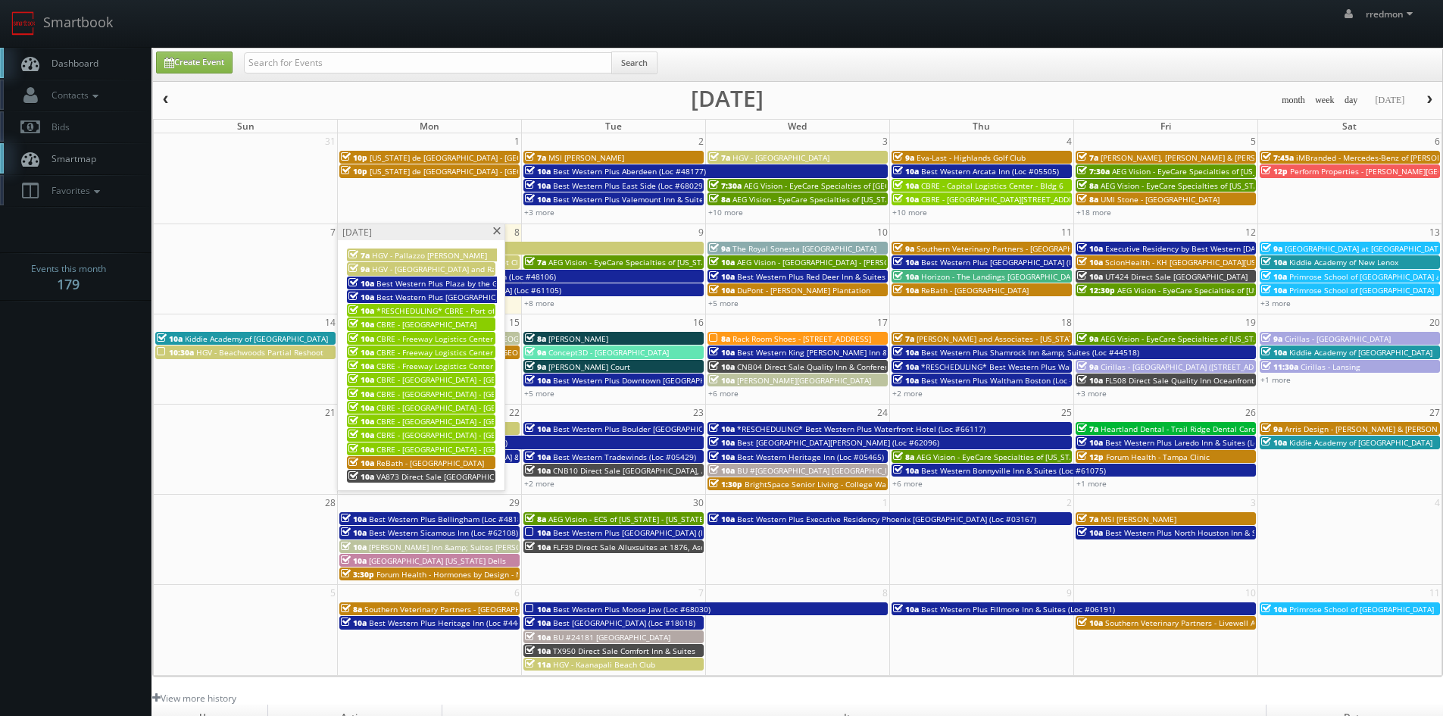
click at [441, 432] on span "CBRE - [GEOGRAPHIC_DATA] - [GEOGRAPHIC_DATA] 5" at bounding box center [471, 435] width 188 height 11
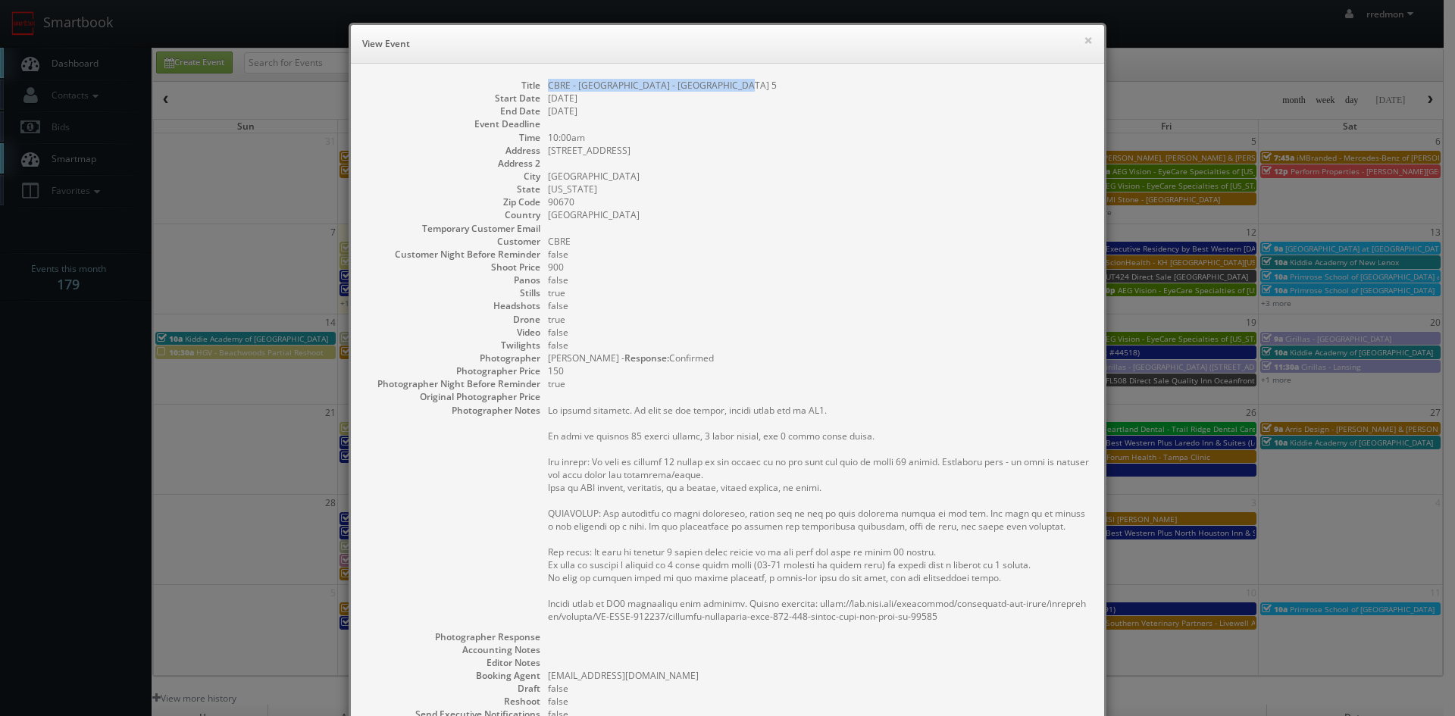
drag, startPoint x: 736, startPoint y: 85, endPoint x: 539, endPoint y: 92, distance: 196.4
click at [539, 92] on dl "Title CBRE - Santa Fe Corporate Center - Bldg 5 Start Date 09/08/2025 End Date …" at bounding box center [727, 458] width 723 height 759
copy dd "CBRE - [GEOGRAPHIC_DATA] - [GEOGRAPHIC_DATA] 5"
click at [1084, 39] on button "×" at bounding box center [1088, 40] width 9 height 11
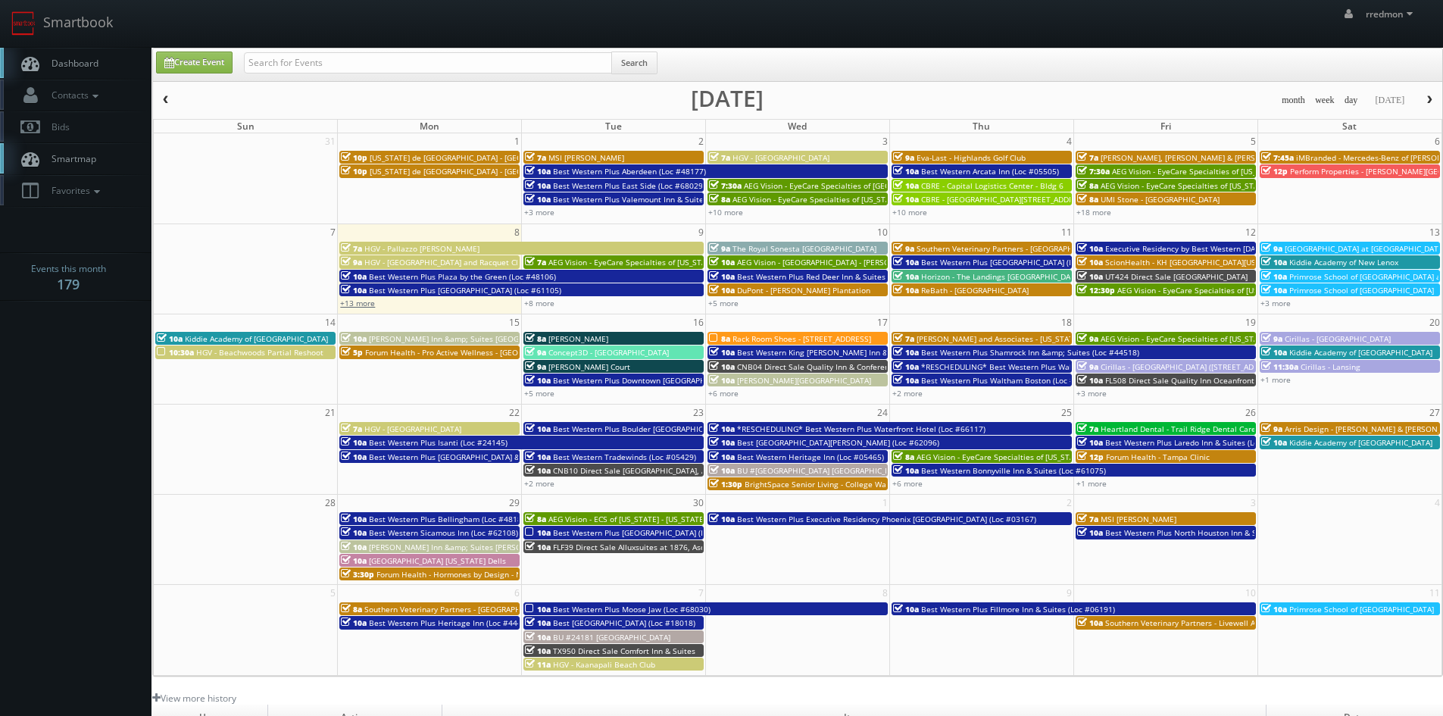
click at [365, 308] on link "+13 more" at bounding box center [357, 303] width 35 height 11
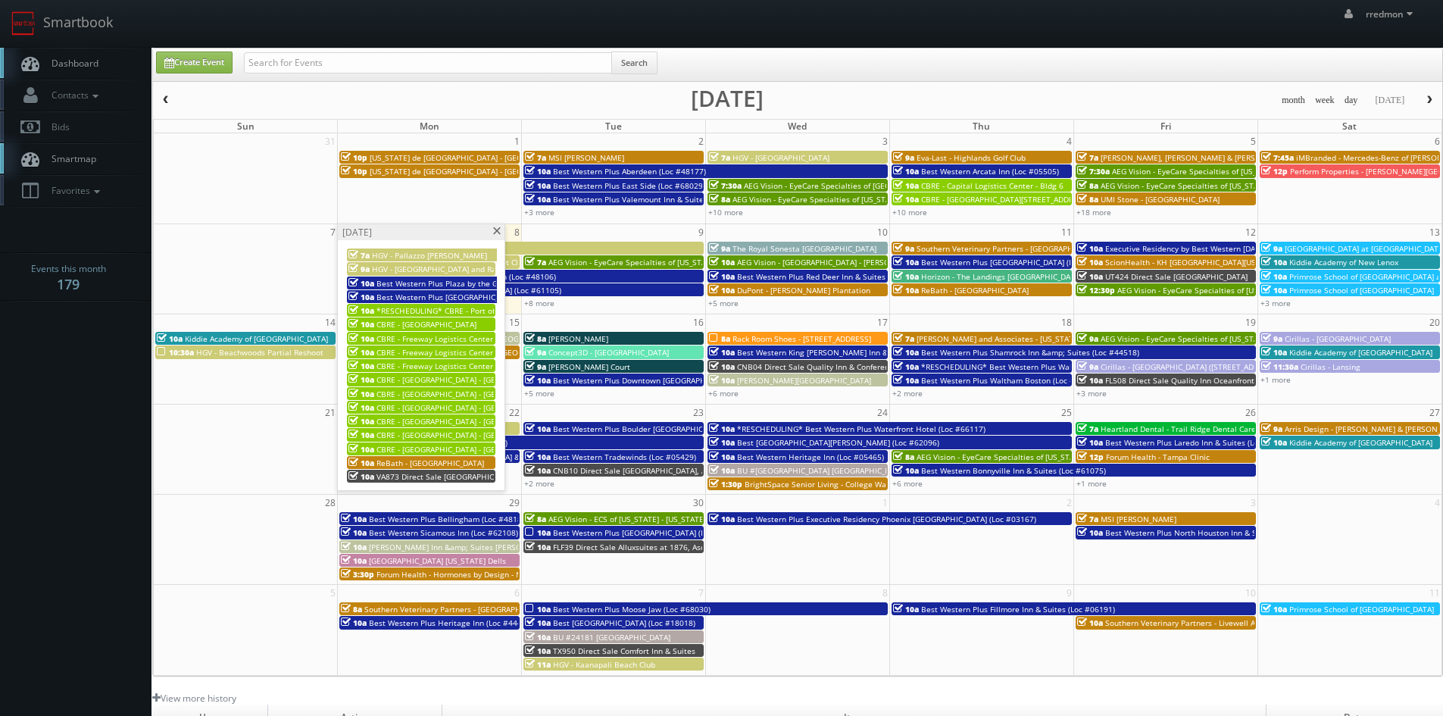
click at [458, 450] on span "CBRE - [GEOGRAPHIC_DATA] - [GEOGRAPHIC_DATA] 6" at bounding box center [471, 449] width 188 height 11
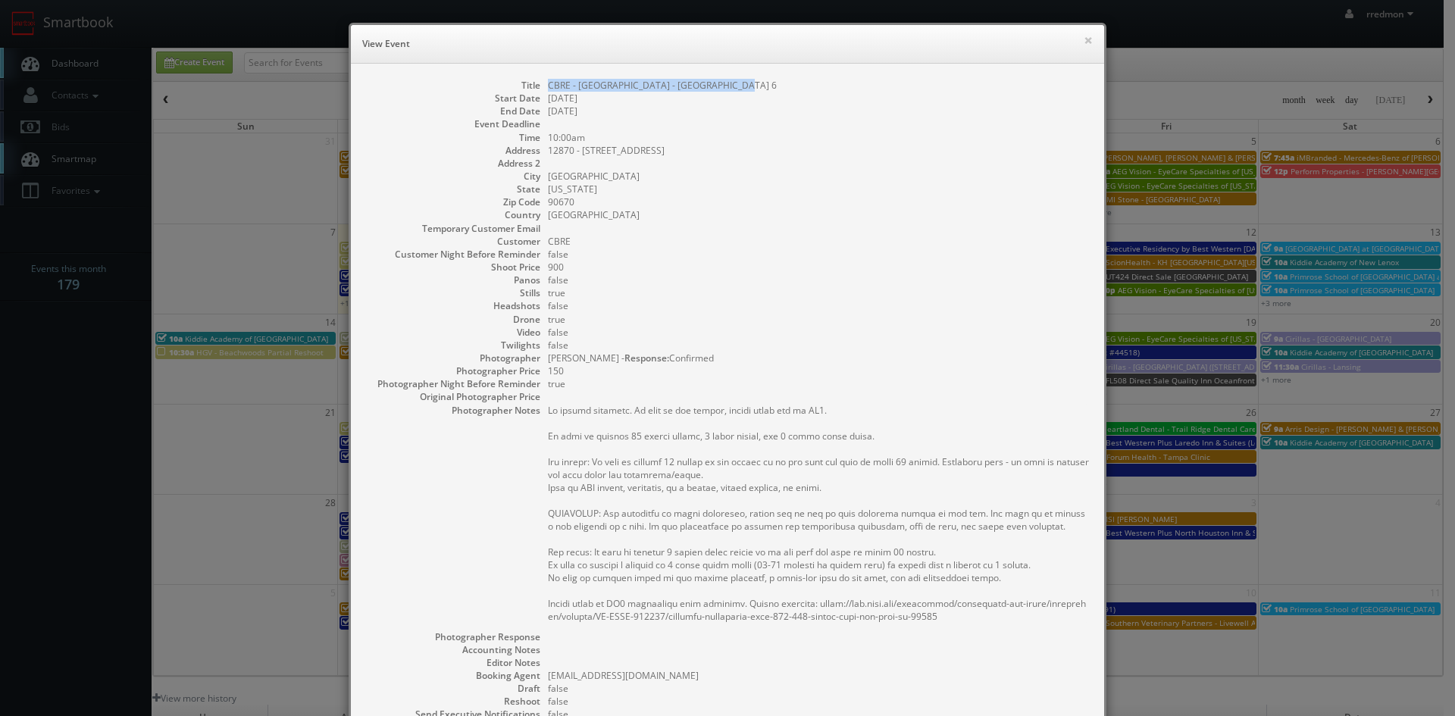
drag, startPoint x: 727, startPoint y: 85, endPoint x: 540, endPoint y: 87, distance: 187.2
click at [540, 87] on dl "Title CBRE - Santa Fe Corporate Center - Bldg 6 Start Date 09/08/2025 End Date …" at bounding box center [727, 458] width 723 height 759
copy dd "CBRE - [GEOGRAPHIC_DATA] - [GEOGRAPHIC_DATA] 6"
click at [1077, 39] on h6 "View Event" at bounding box center [727, 43] width 730 height 15
click at [1084, 39] on button "×" at bounding box center [1088, 40] width 9 height 11
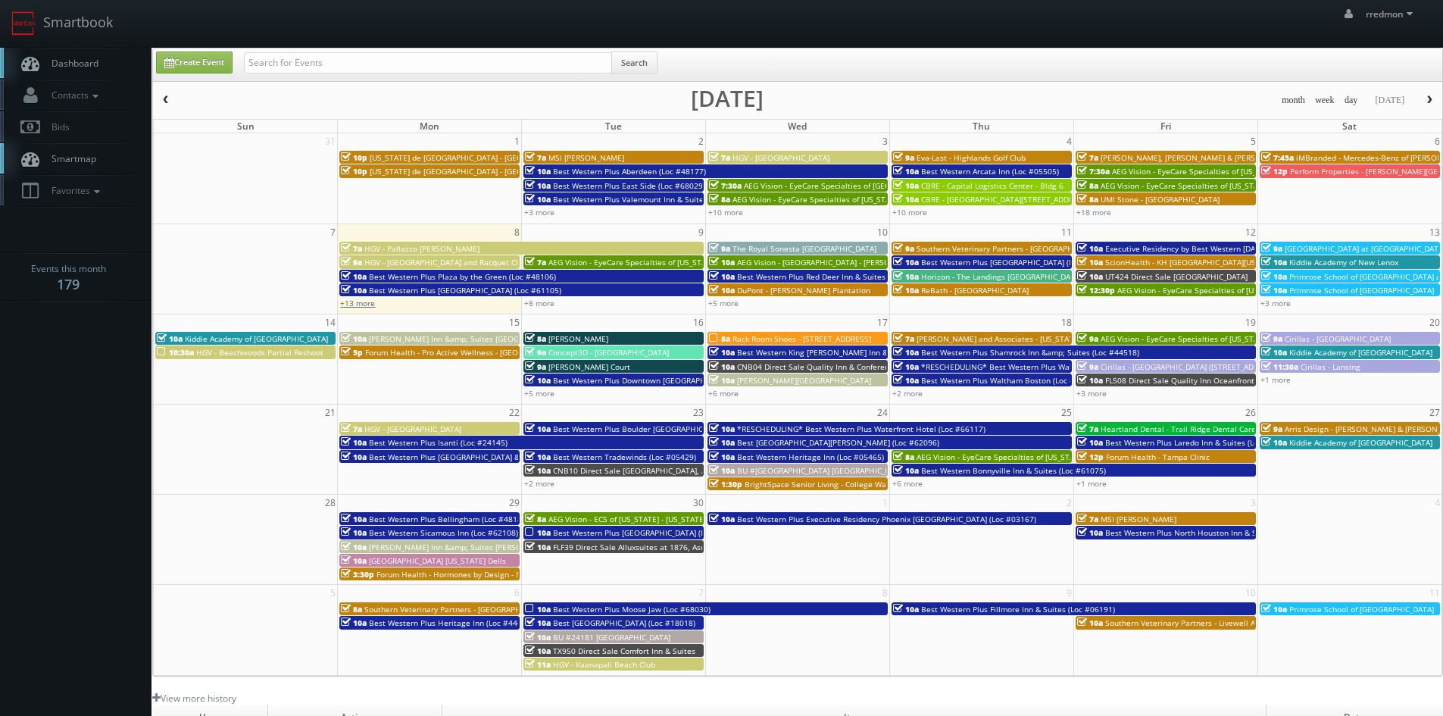
click at [368, 303] on link "+13 more" at bounding box center [357, 303] width 35 height 11
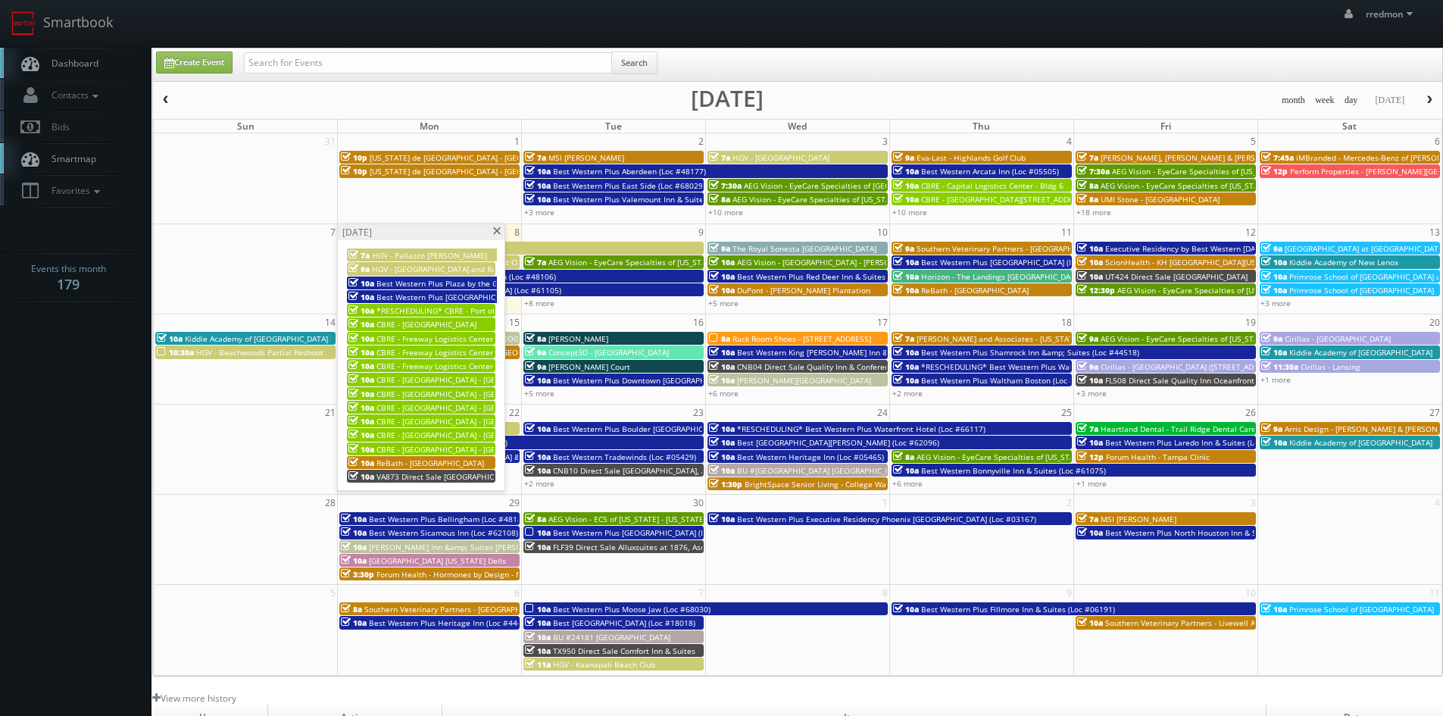
click at [439, 465] on span "ReBath - [GEOGRAPHIC_DATA]" at bounding box center [431, 463] width 108 height 11
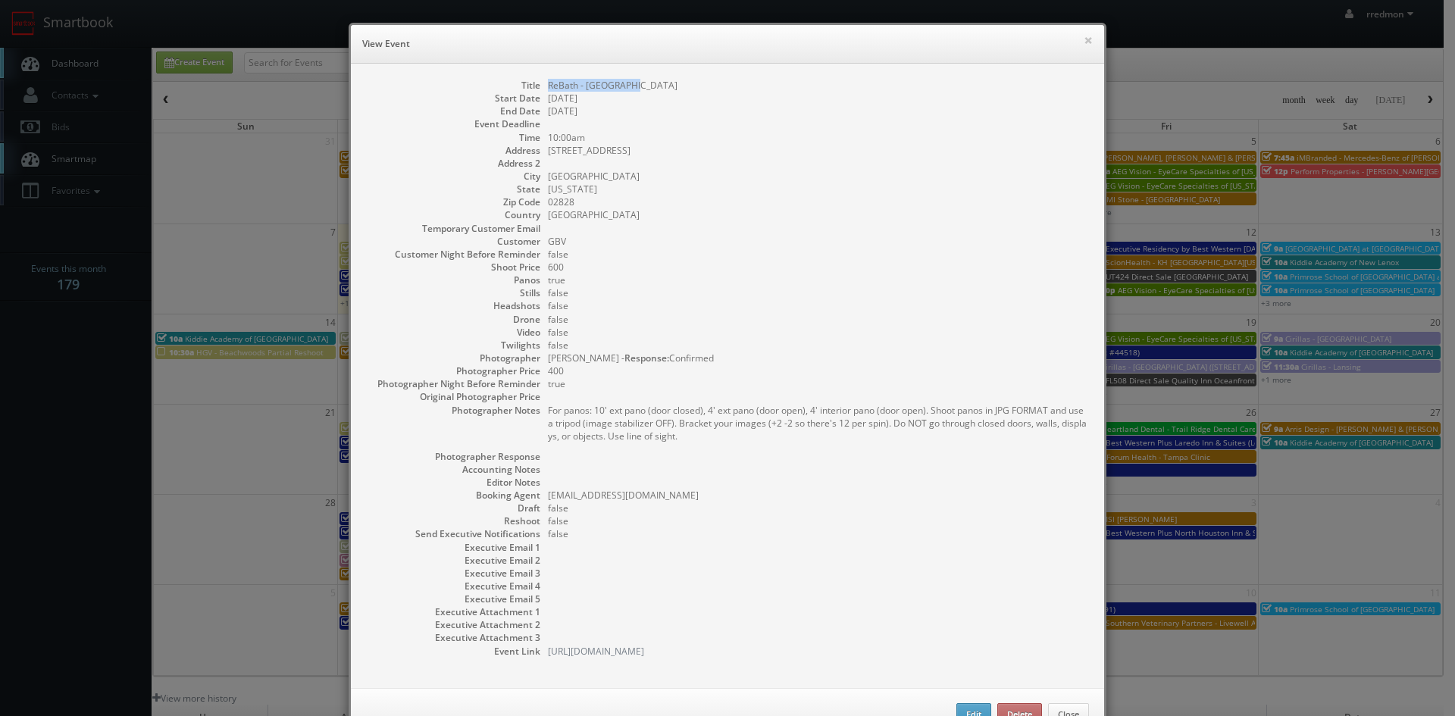
drag, startPoint x: 637, startPoint y: 87, endPoint x: 543, endPoint y: 84, distance: 94.8
click at [548, 84] on dd "ReBath - [GEOGRAPHIC_DATA]" at bounding box center [818, 85] width 541 height 13
drag, startPoint x: 1082, startPoint y: 39, endPoint x: 1071, endPoint y: 42, distance: 11.0
click at [1084, 40] on button "×" at bounding box center [1088, 40] width 9 height 11
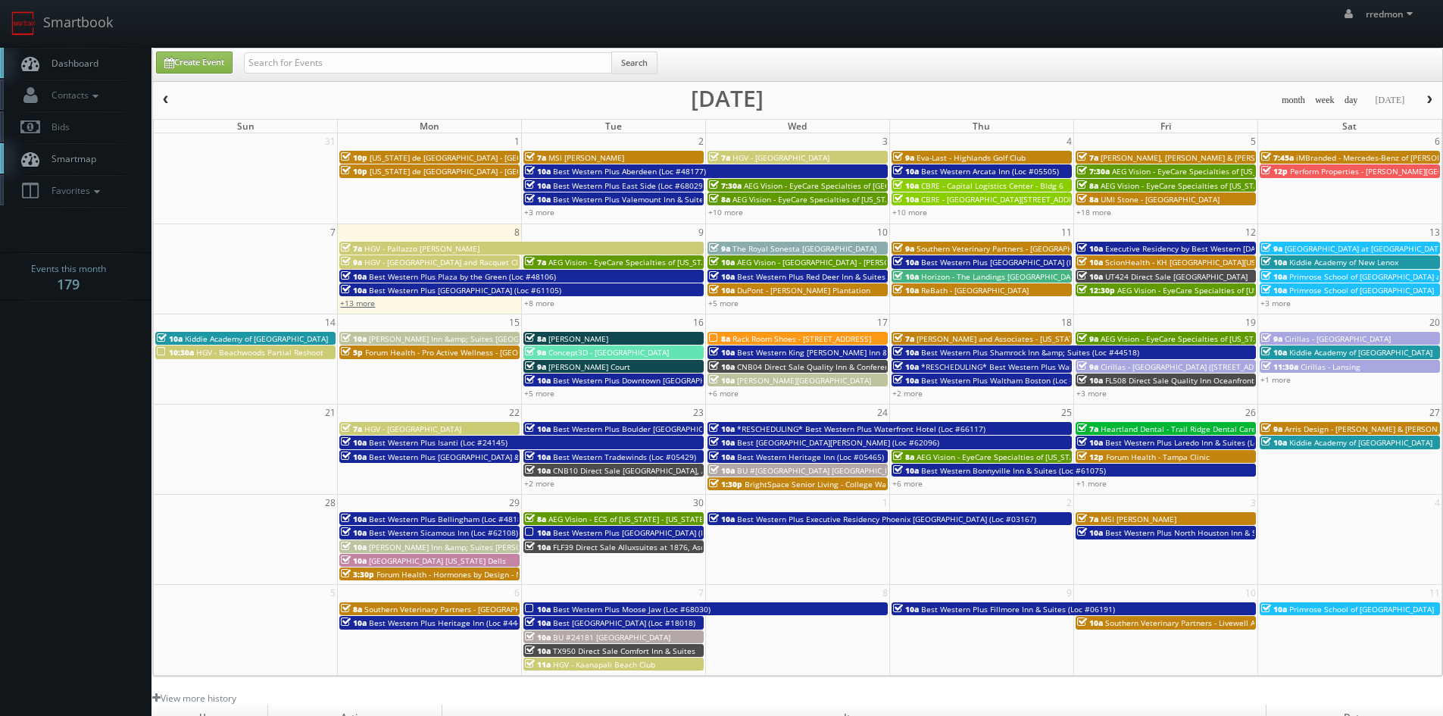
click at [364, 306] on link "+13 more" at bounding box center [357, 303] width 35 height 11
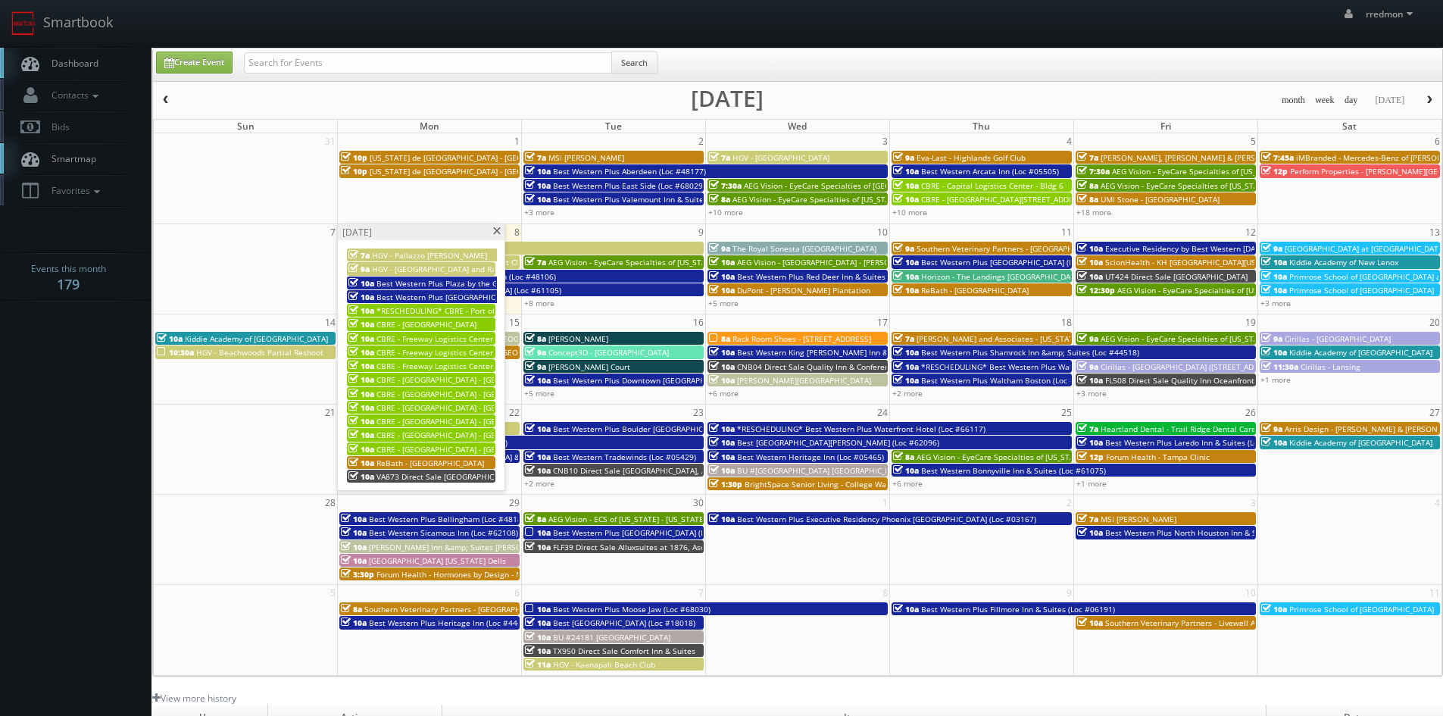
click at [497, 235] on span at bounding box center [497, 231] width 10 height 8
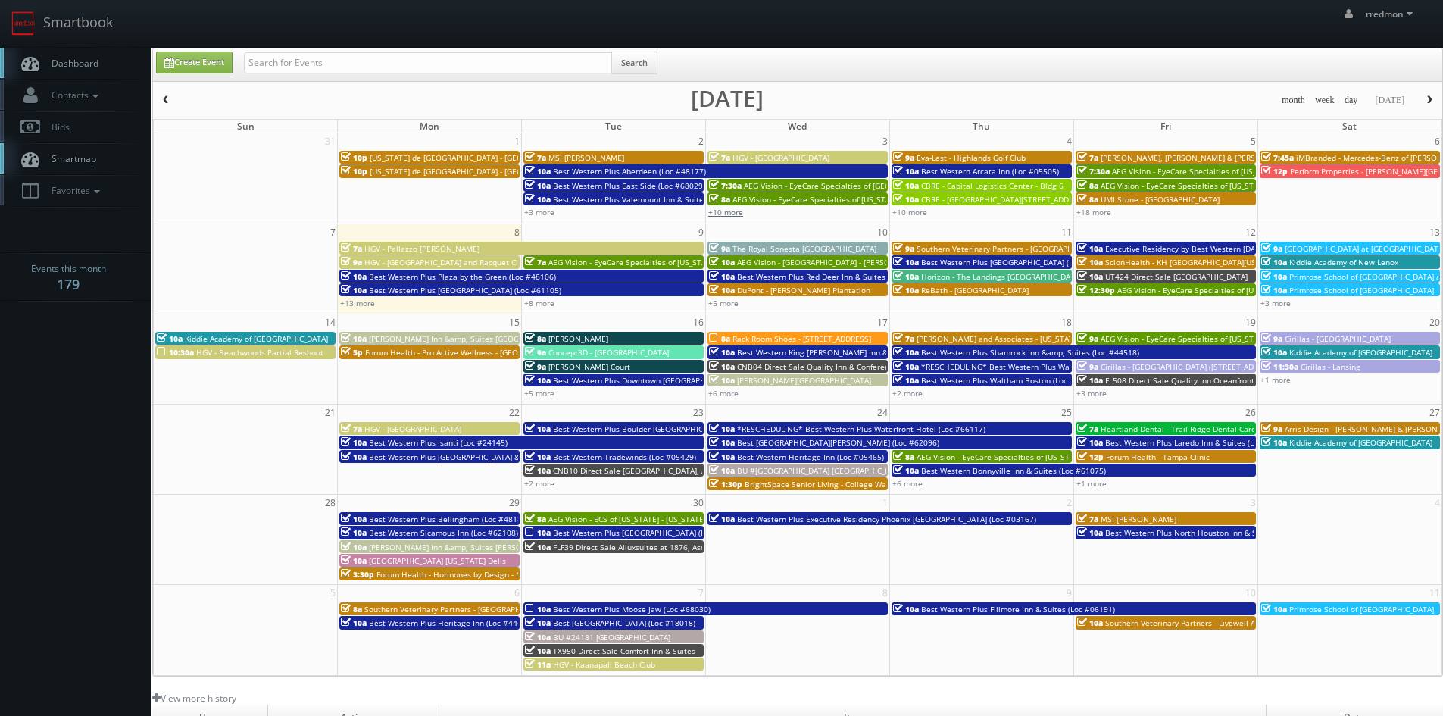
click at [739, 211] on link "+10 more" at bounding box center [725, 212] width 35 height 11
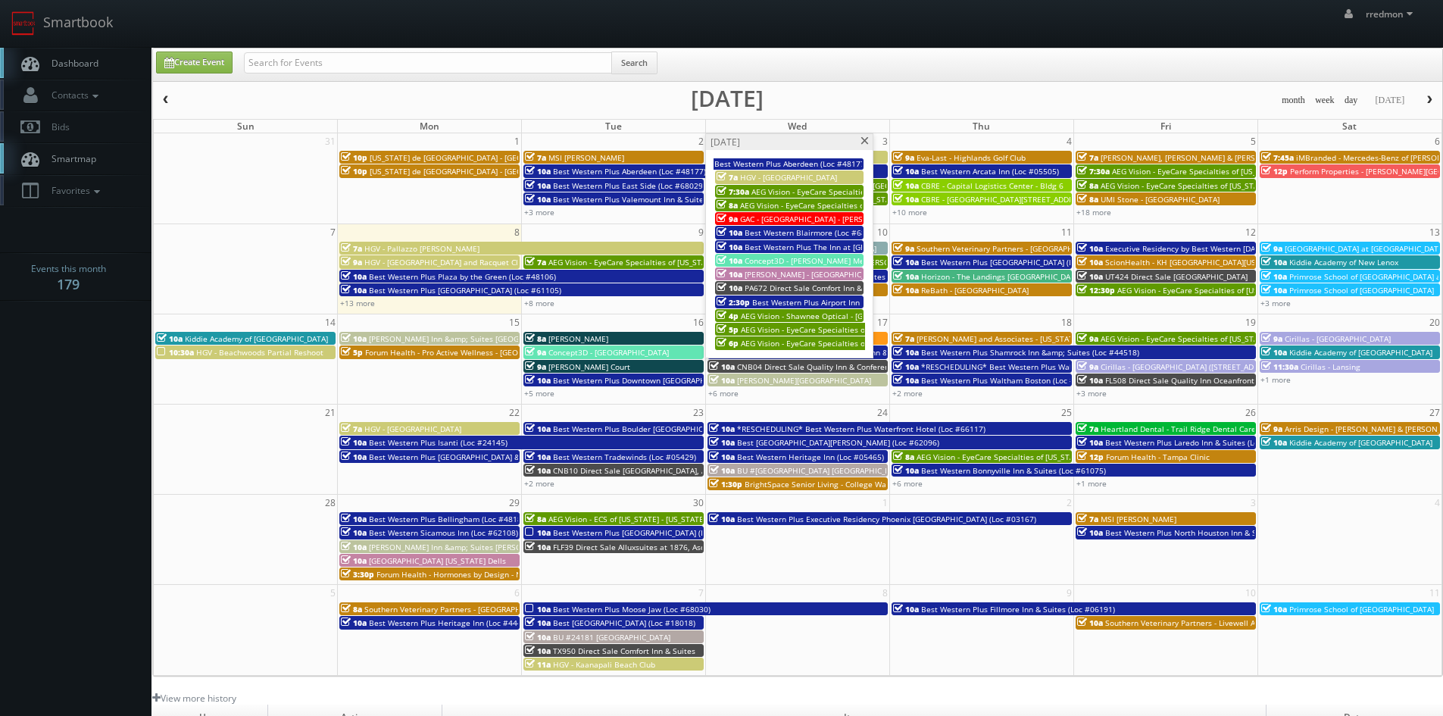
click at [767, 215] on span "GAC - [GEOGRAPHIC_DATA] - [PERSON_NAME]" at bounding box center [821, 219] width 162 height 11
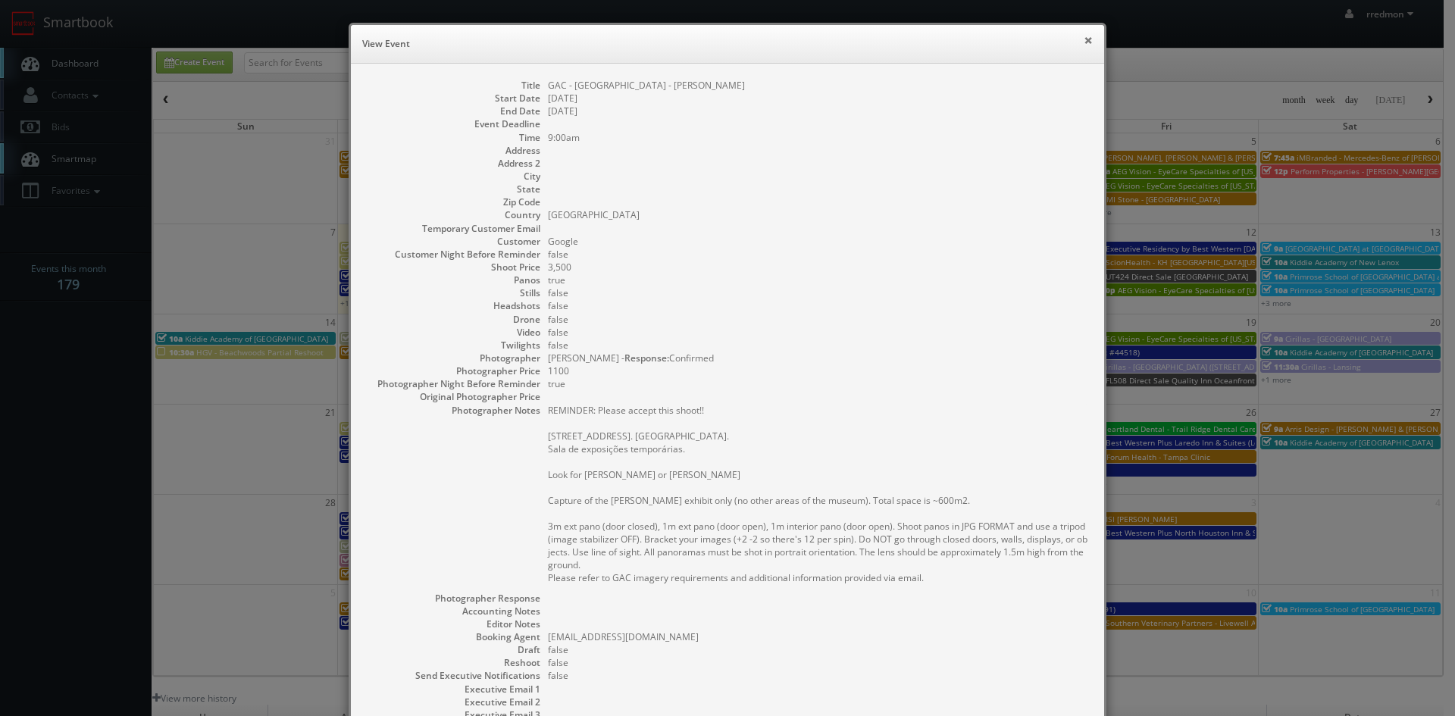
click at [1085, 44] on button "×" at bounding box center [1088, 40] width 9 height 11
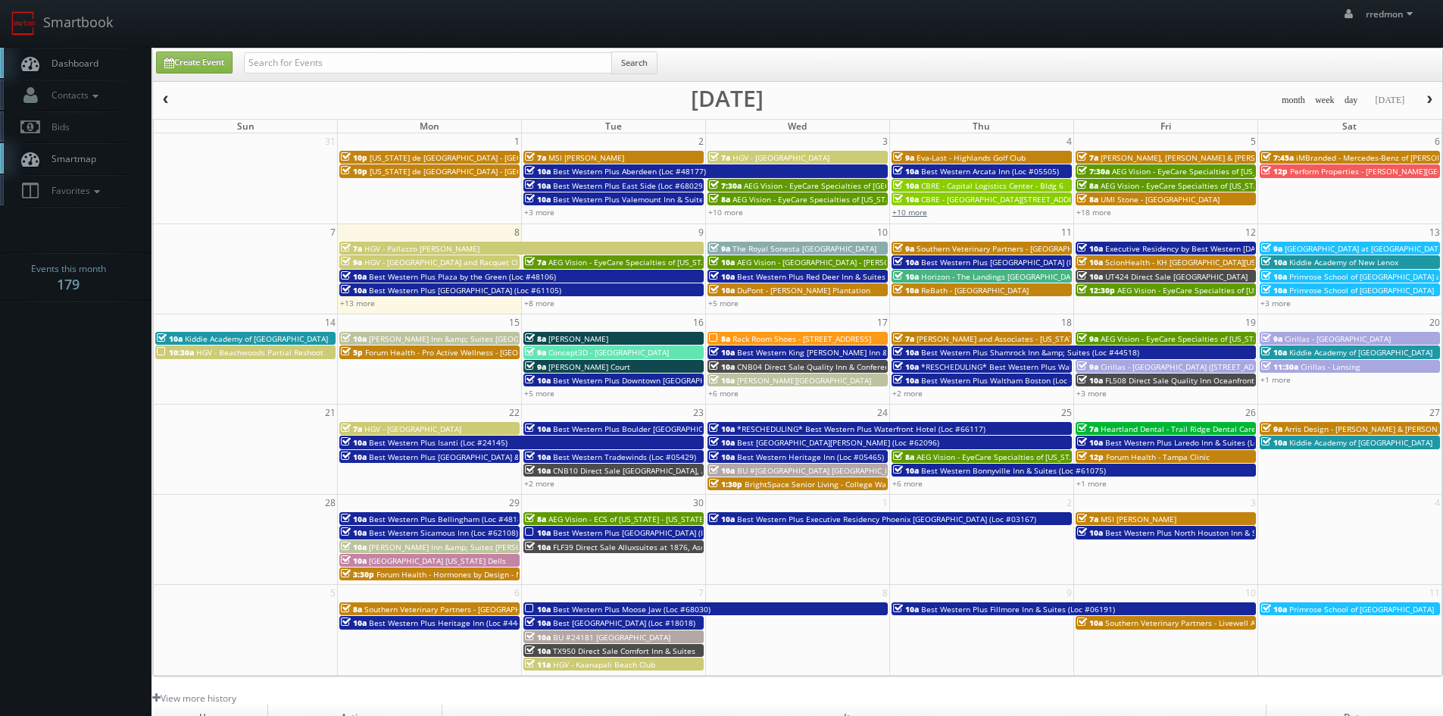
click at [915, 214] on link "+10 more" at bounding box center [910, 212] width 35 height 11
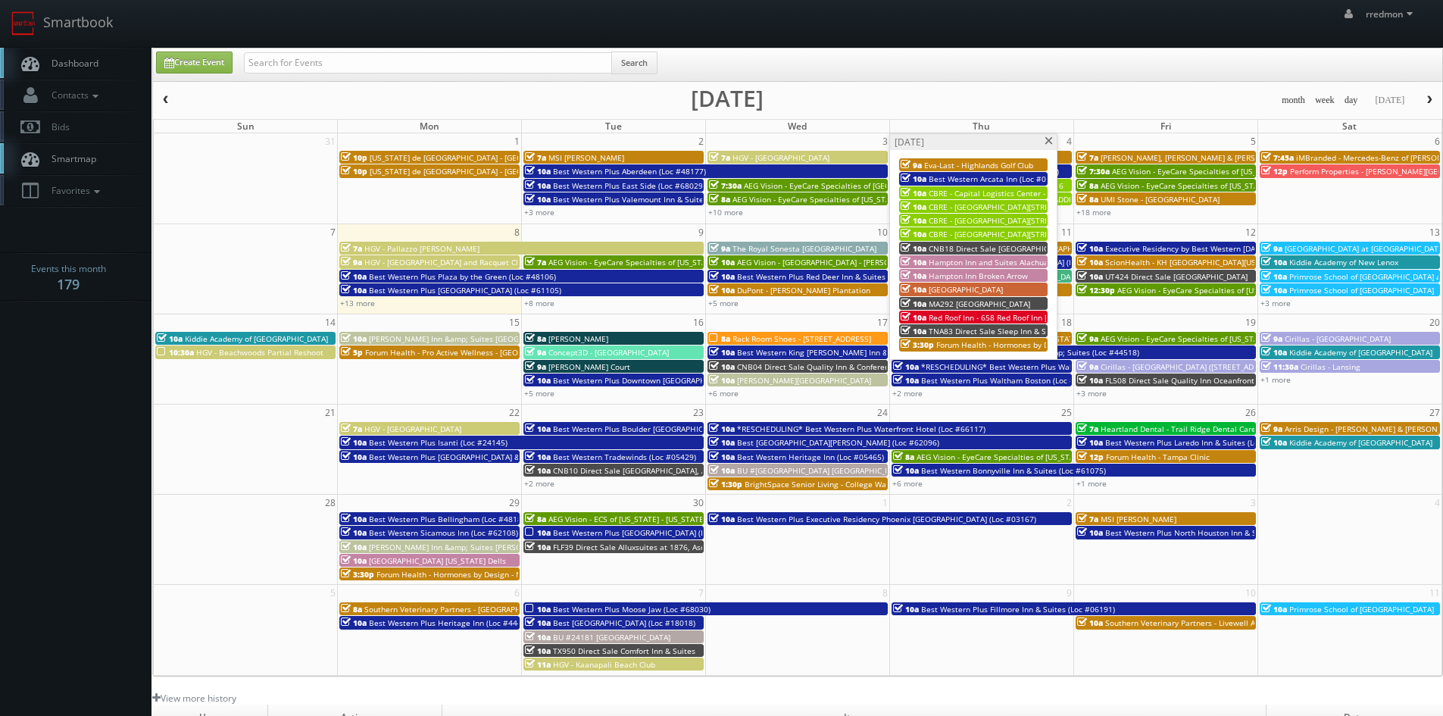
click at [982, 289] on span "[GEOGRAPHIC_DATA]" at bounding box center [966, 289] width 74 height 11
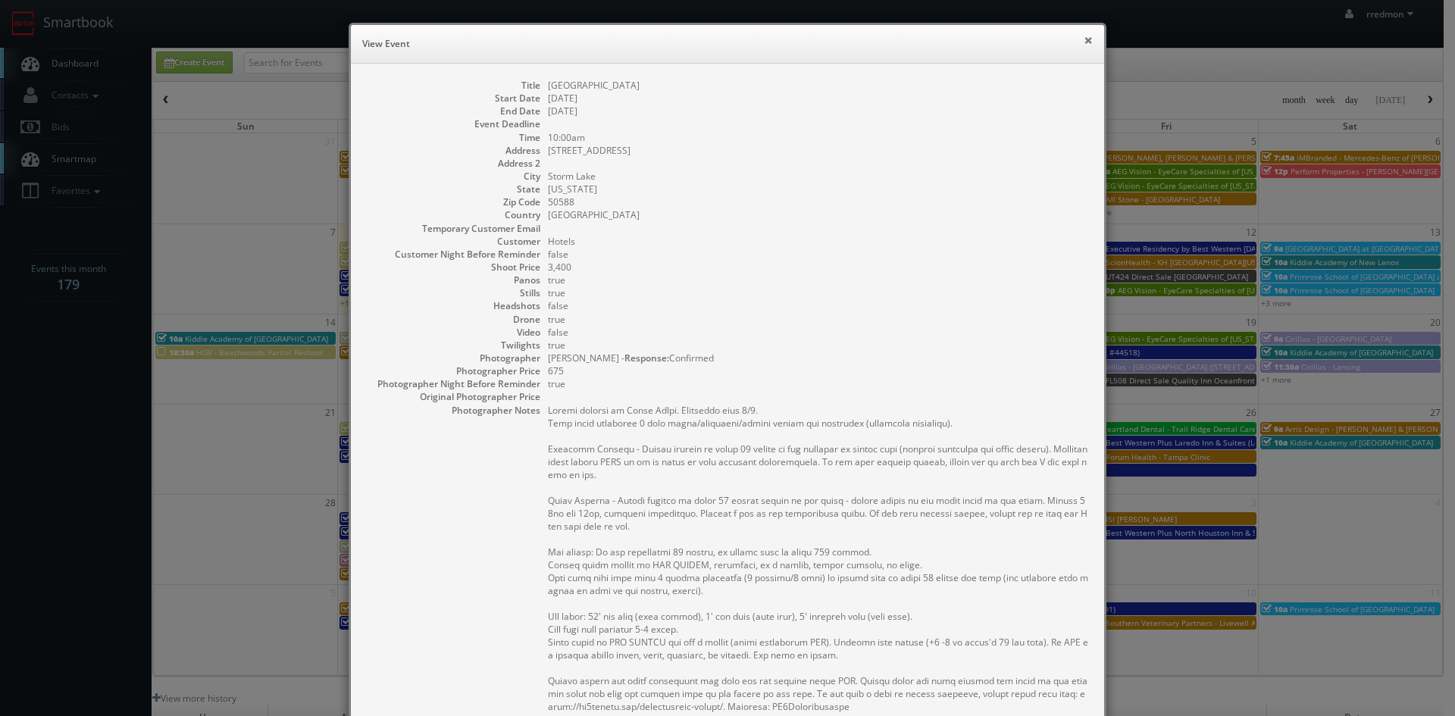
click at [1084, 42] on button "×" at bounding box center [1088, 40] width 9 height 11
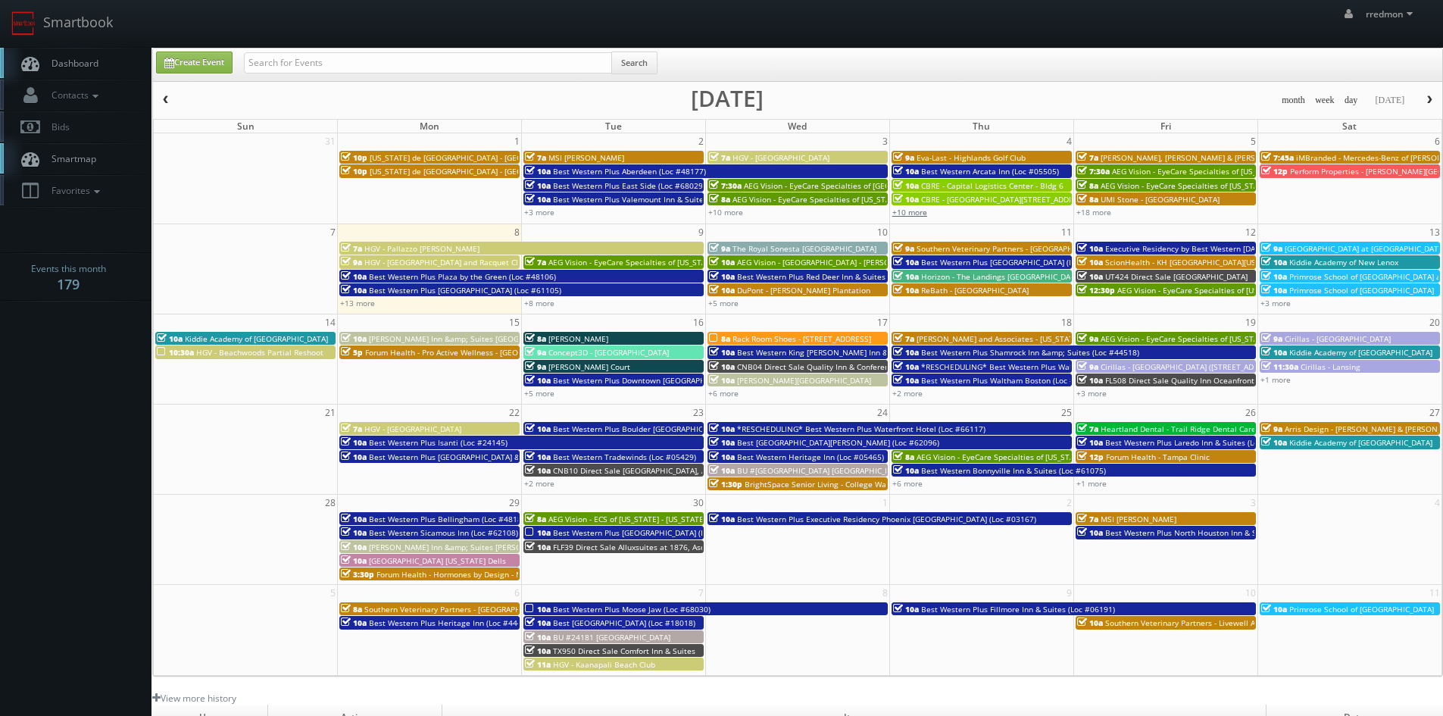
click at [921, 214] on link "+10 more" at bounding box center [910, 212] width 35 height 11
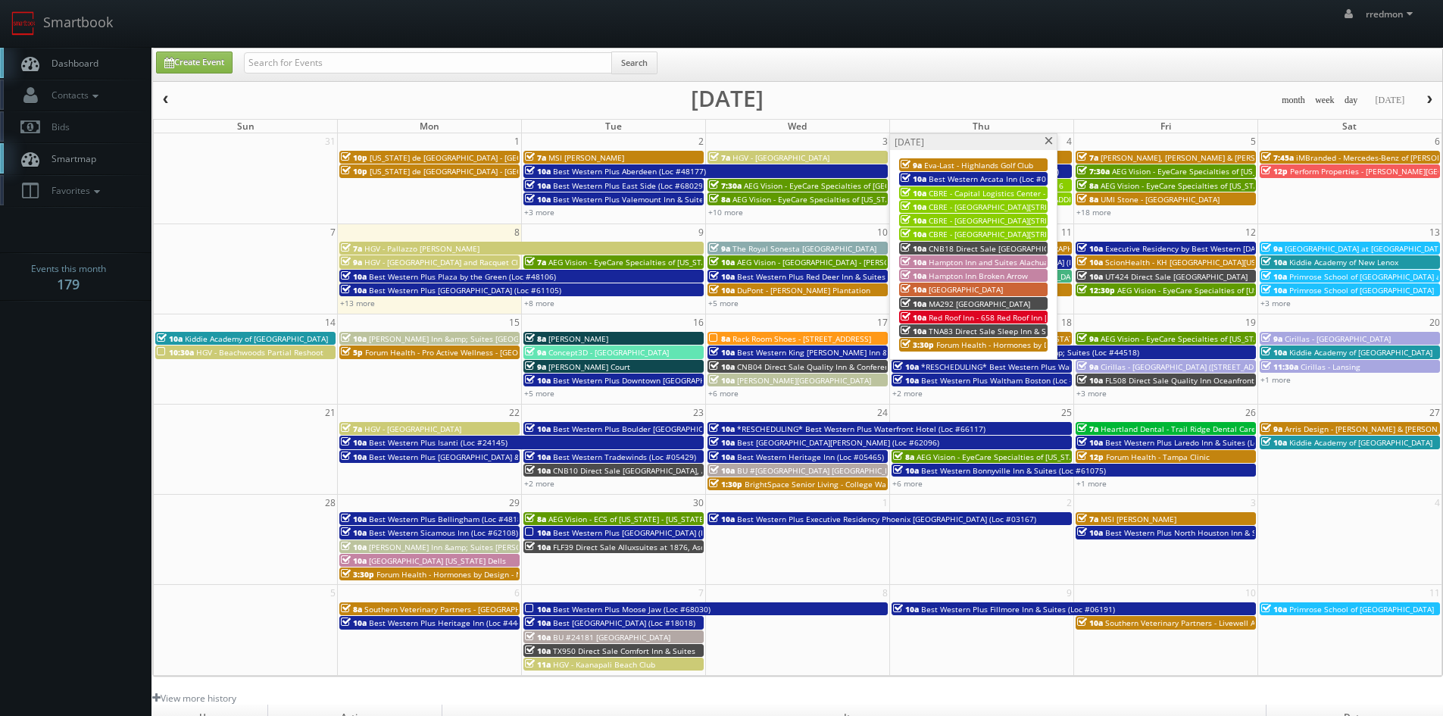
click at [986, 316] on span "Red Roof Inn - 658 Red Roof Inn [GEOGRAPHIC_DATA]" at bounding box center [1024, 317] width 190 height 11
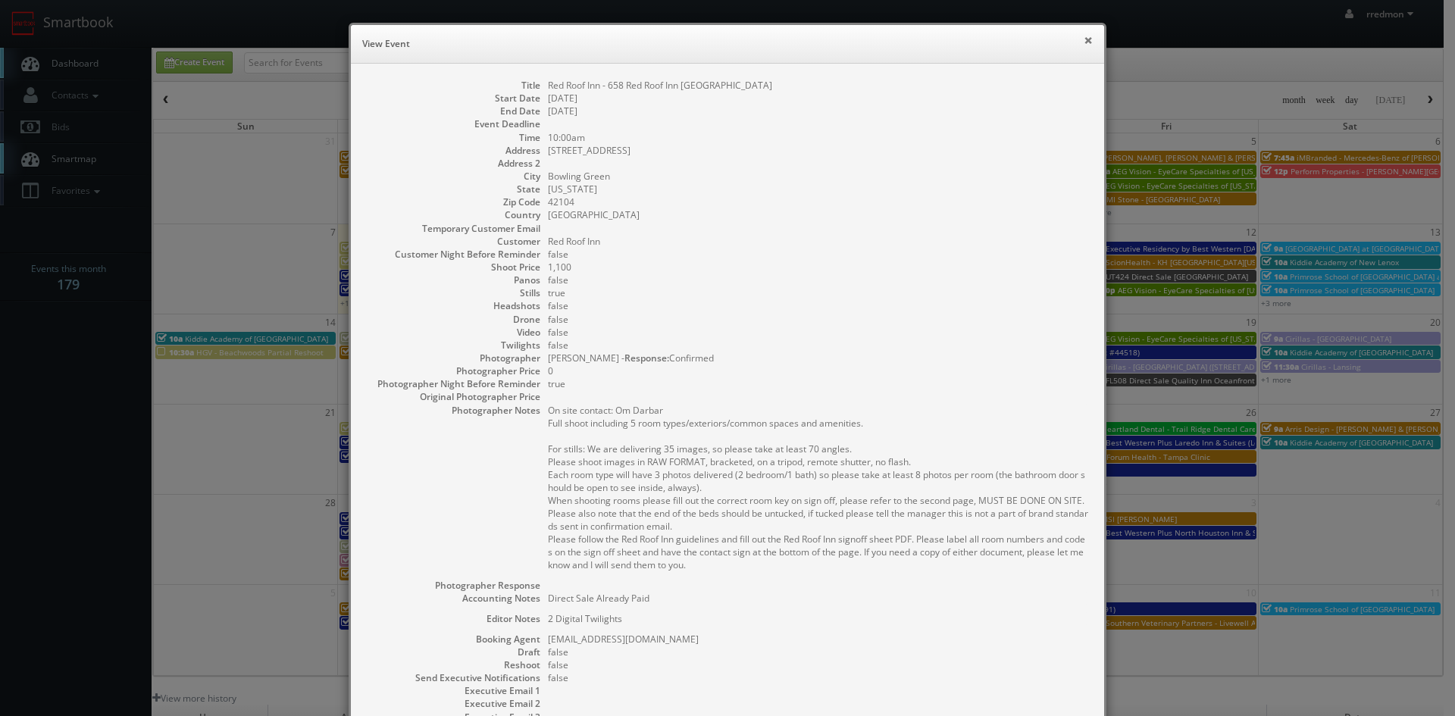
click at [1084, 42] on button "×" at bounding box center [1088, 40] width 9 height 11
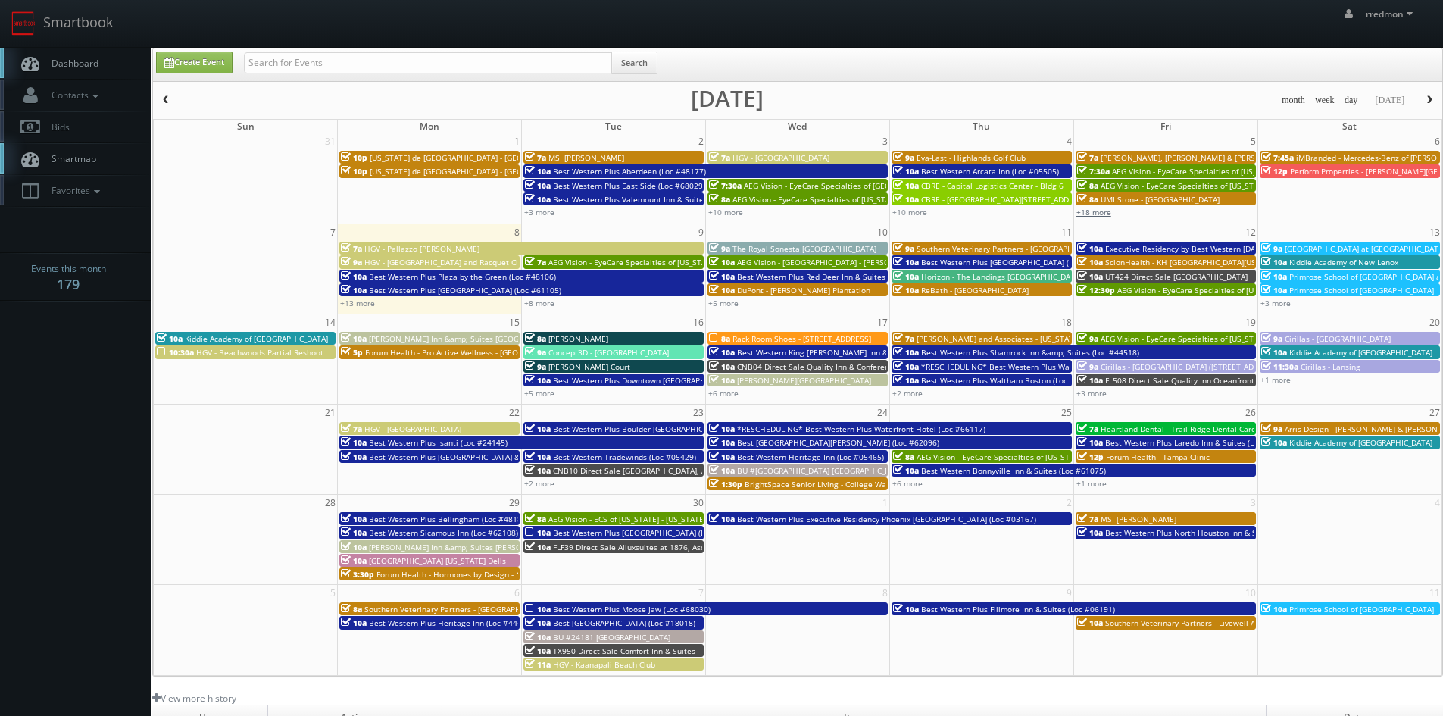
click at [1105, 214] on link "+18 more" at bounding box center [1094, 212] width 35 height 11
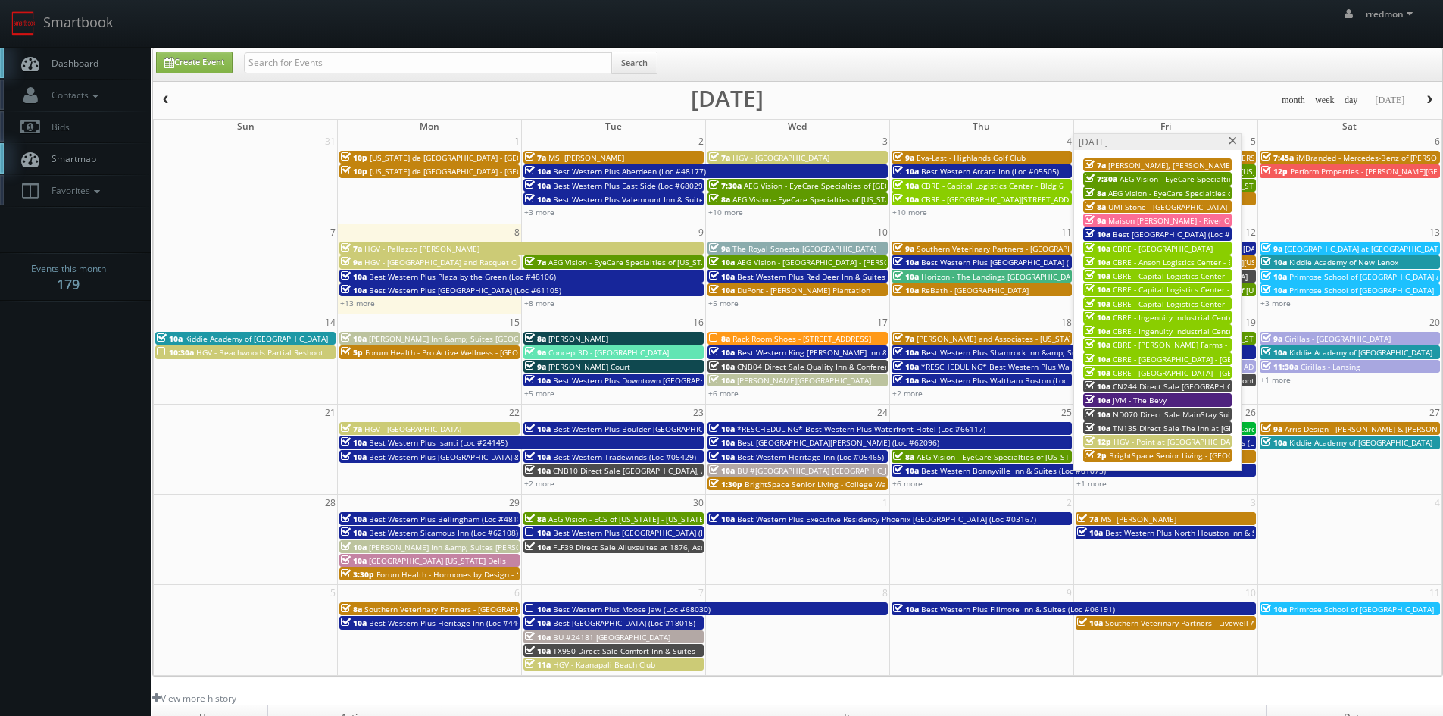
click at [1143, 233] on span "Best [GEOGRAPHIC_DATA] (Loc #62063)" at bounding box center [1184, 234] width 142 height 11
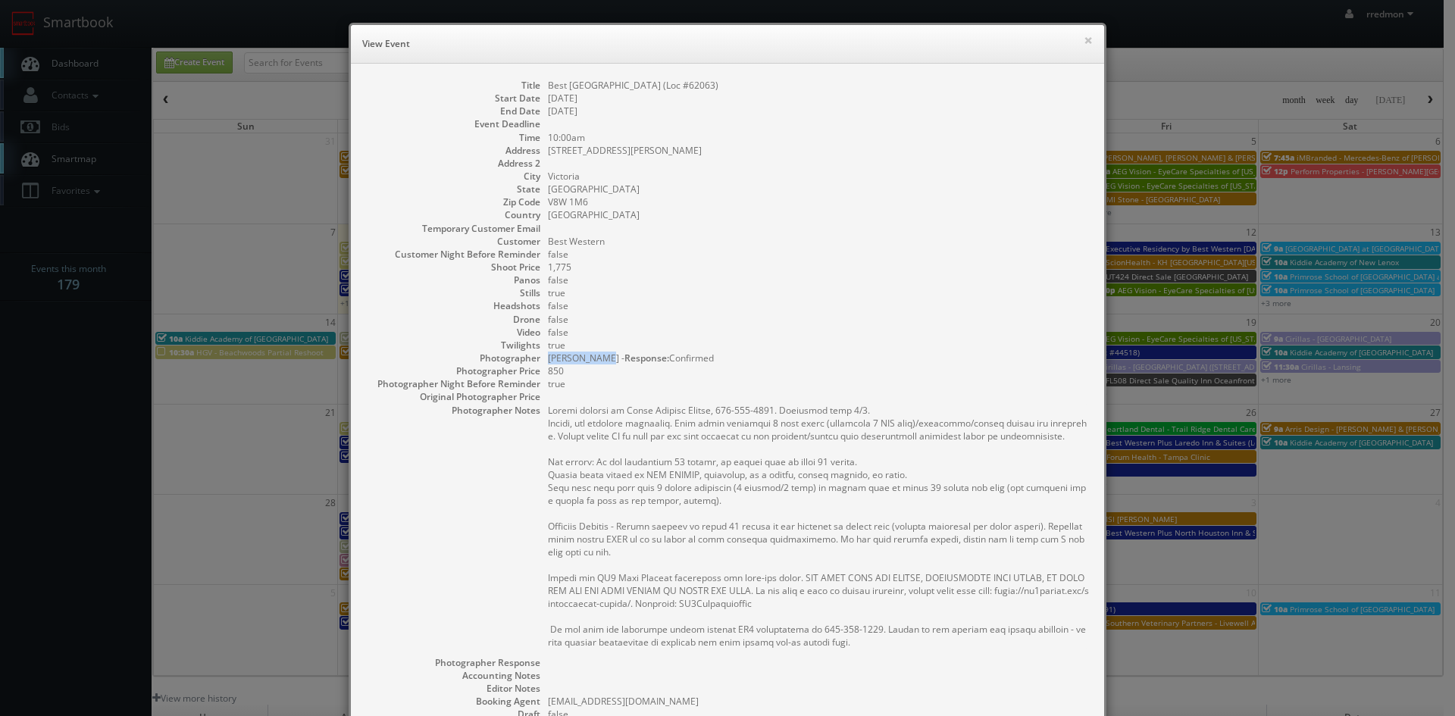
drag, startPoint x: 543, startPoint y: 356, endPoint x: 596, endPoint y: 362, distance: 53.4
click at [596, 362] on dd "Russell Thom - Response: Confirmed" at bounding box center [818, 358] width 541 height 13
click at [1077, 44] on h6 "View Event" at bounding box center [727, 43] width 730 height 15
click at [1084, 43] on button "×" at bounding box center [1088, 40] width 9 height 11
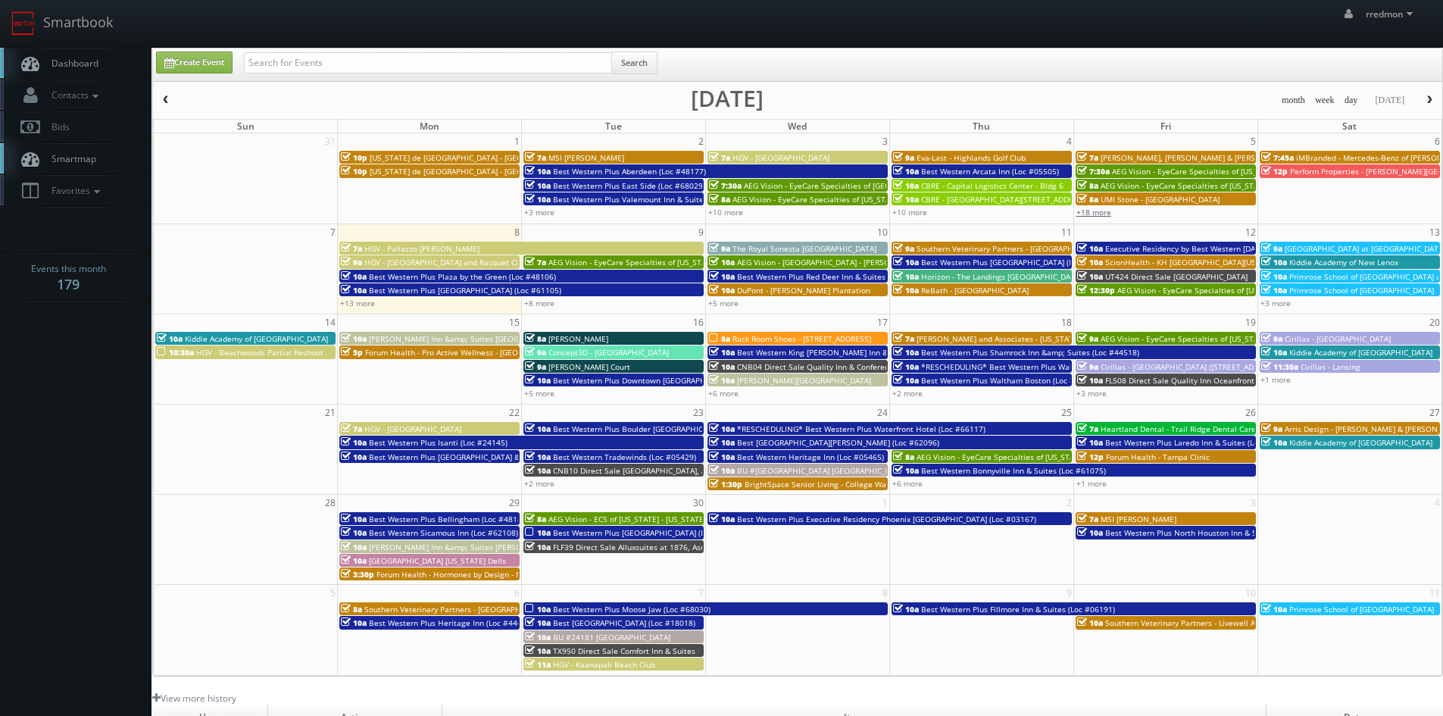
click at [1103, 212] on link "+18 more" at bounding box center [1094, 212] width 35 height 11
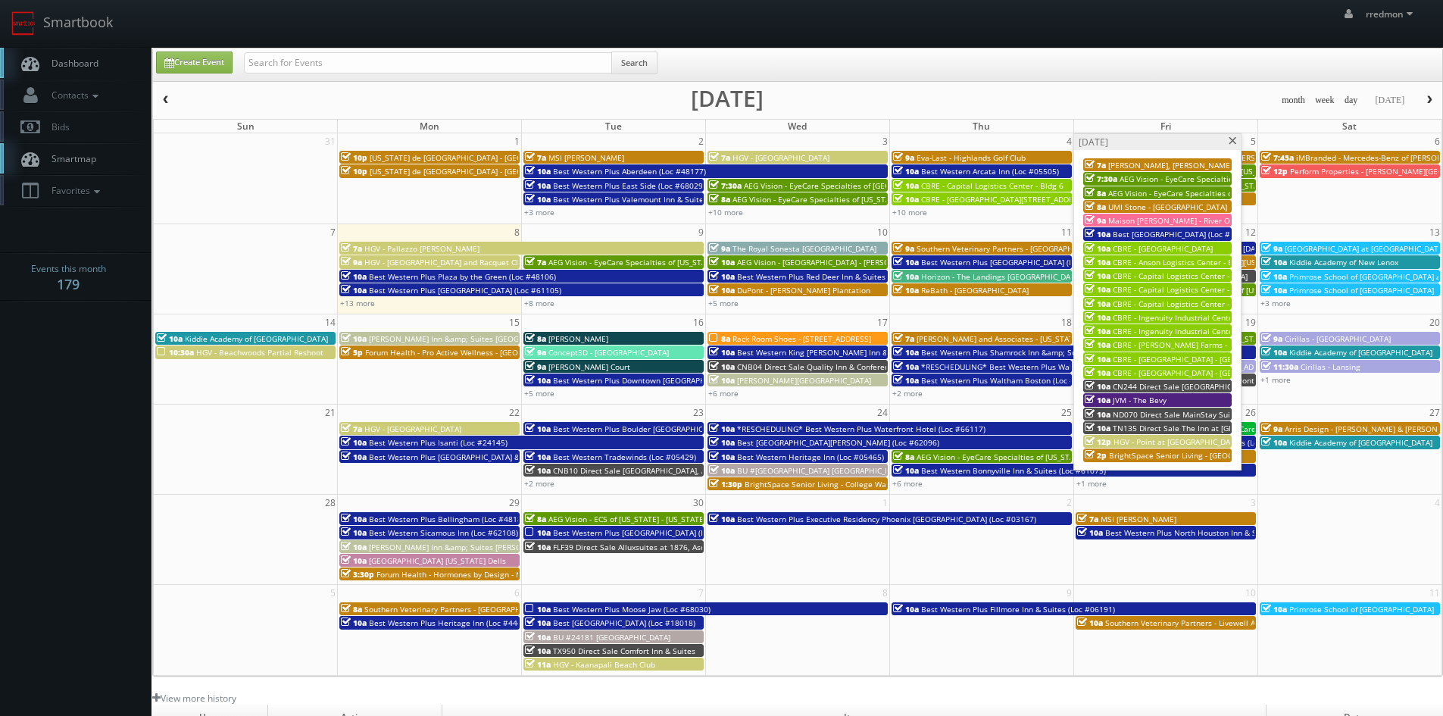
click at [1174, 411] on span "ND070 Direct Sale MainStay Suites Tioga" at bounding box center [1189, 414] width 152 height 11
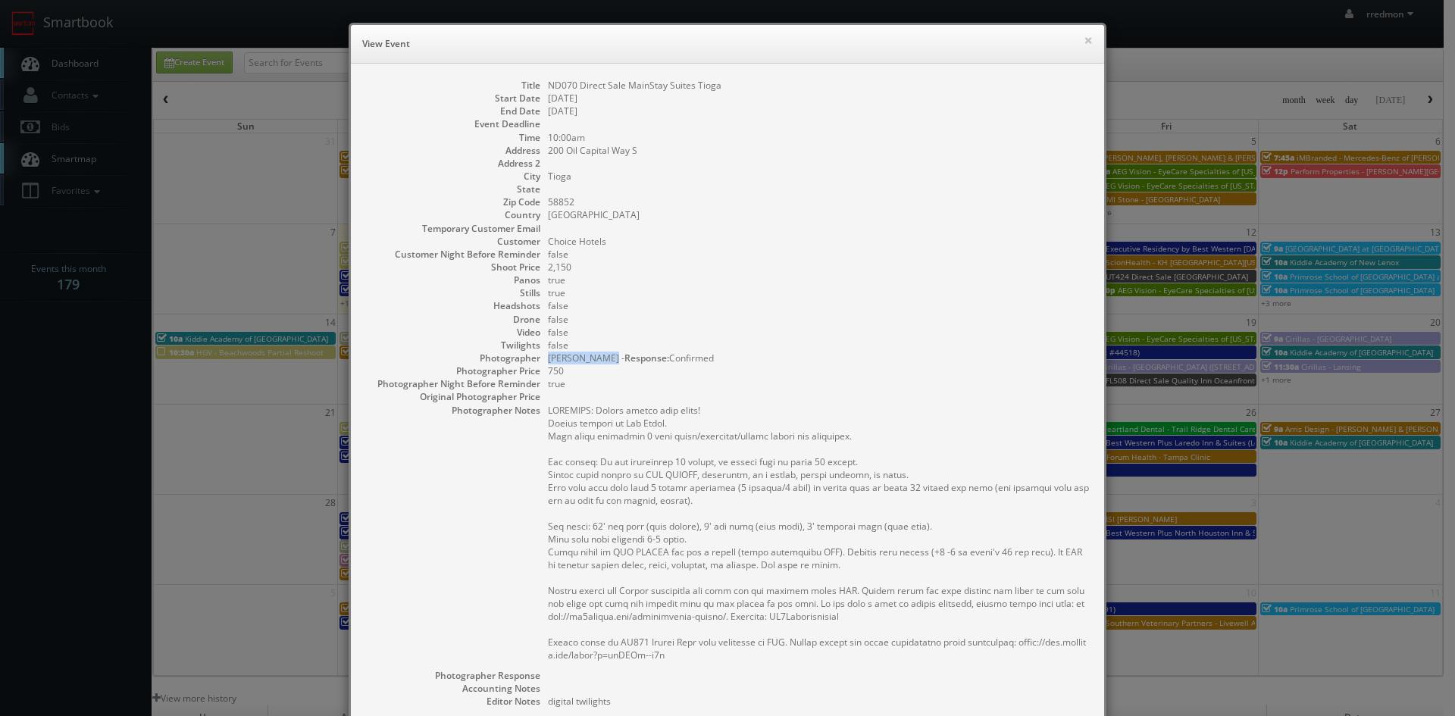
drag, startPoint x: 543, startPoint y: 358, endPoint x: 605, endPoint y: 363, distance: 62.3
click at [605, 363] on dd "Emily Remmick - Response: Confirmed" at bounding box center [818, 358] width 541 height 13
click at [1084, 44] on button "×" at bounding box center [1088, 40] width 9 height 11
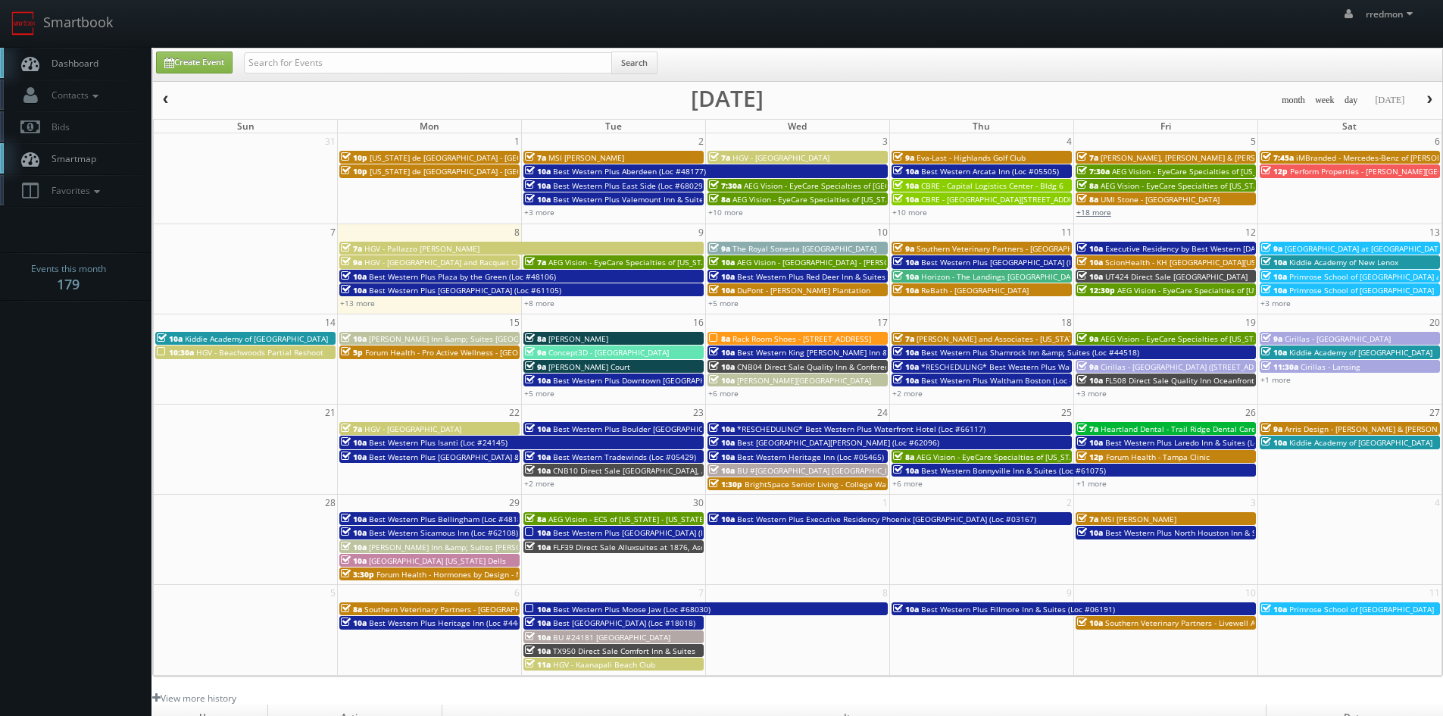
click at [1105, 214] on link "+18 more" at bounding box center [1094, 212] width 35 height 11
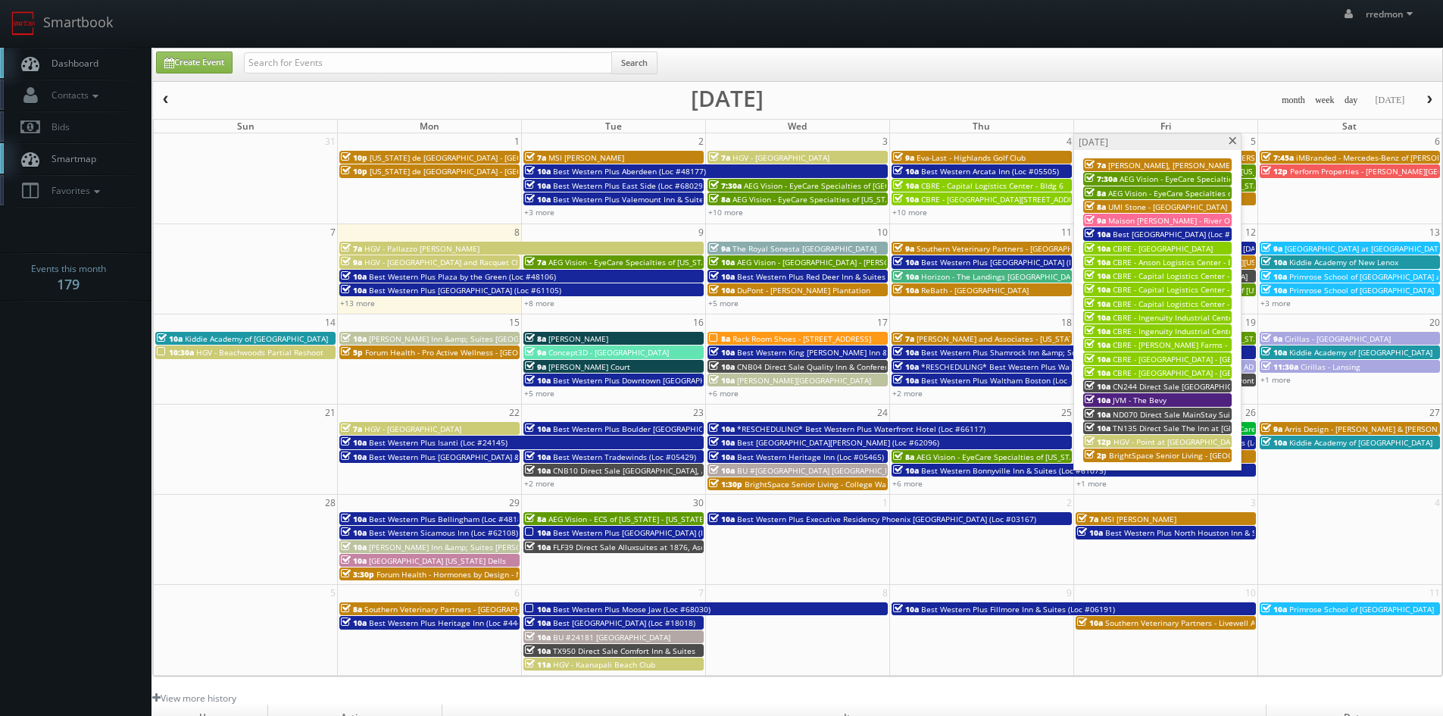
click at [1177, 437] on span "HGV - Point at [GEOGRAPHIC_DATA]" at bounding box center [1178, 441] width 128 height 11
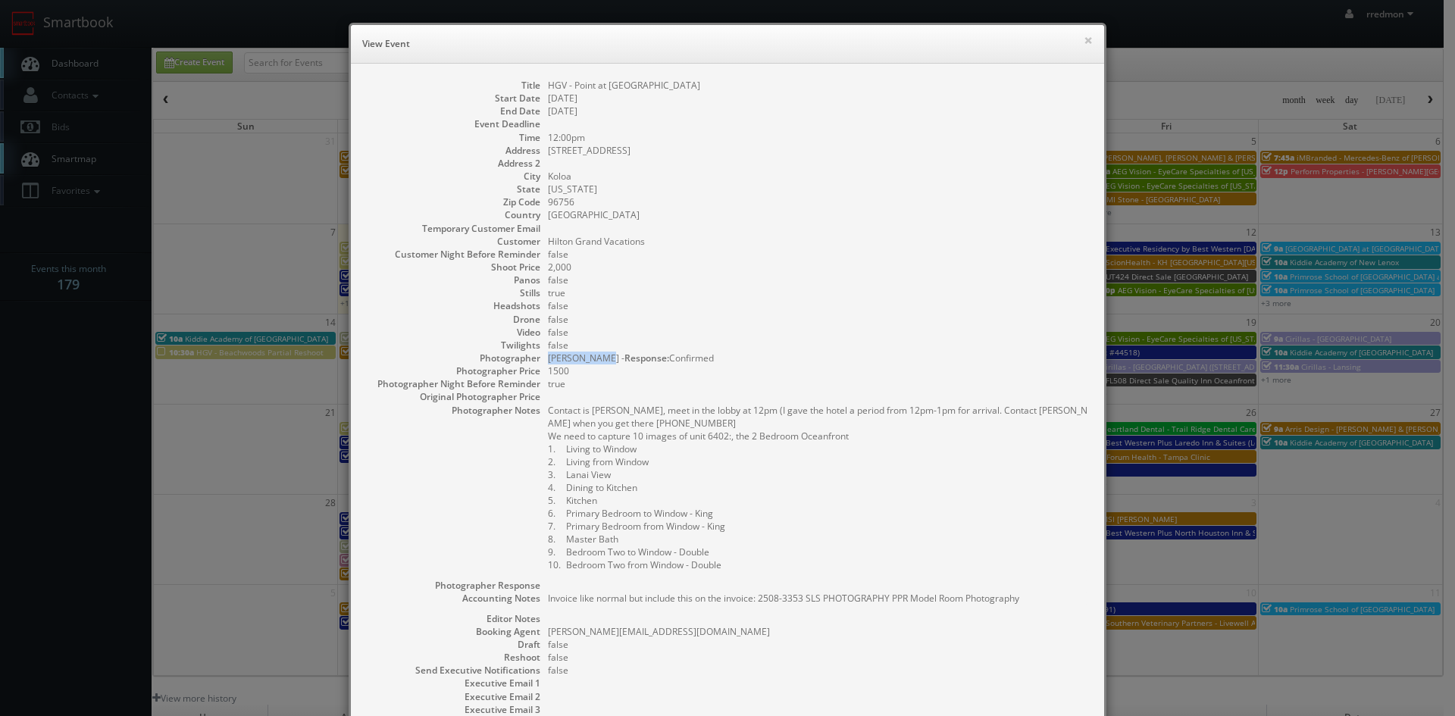
drag, startPoint x: 542, startPoint y: 359, endPoint x: 589, endPoint y: 363, distance: 47.1
click at [589, 363] on dd "Slava Slavik - Response: Confirmed" at bounding box center [818, 358] width 541 height 13
click at [1084, 44] on button "×" at bounding box center [1088, 40] width 9 height 11
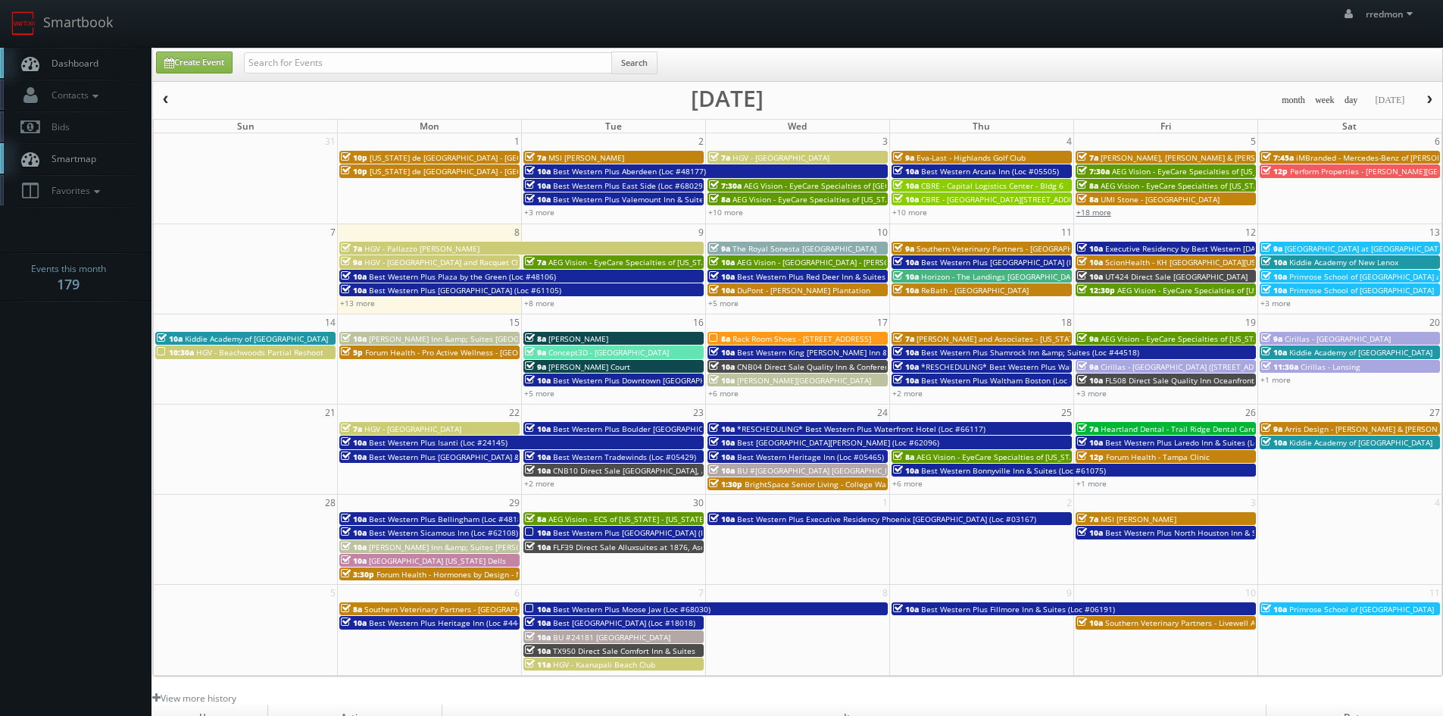
click at [1095, 214] on link "+18 more" at bounding box center [1094, 212] width 35 height 11
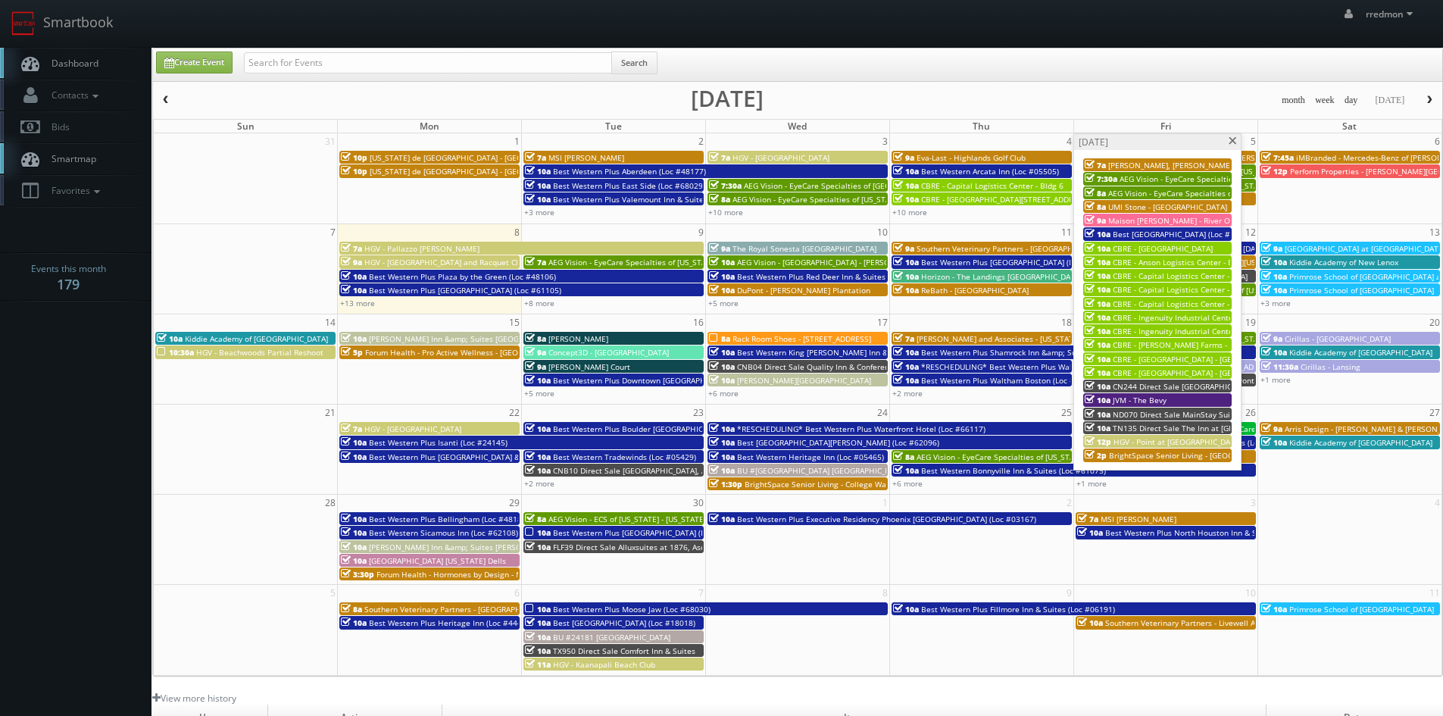
click at [1191, 455] on span "BrightSpace Senior Living - [GEOGRAPHIC_DATA]" at bounding box center [1196, 455] width 175 height 11
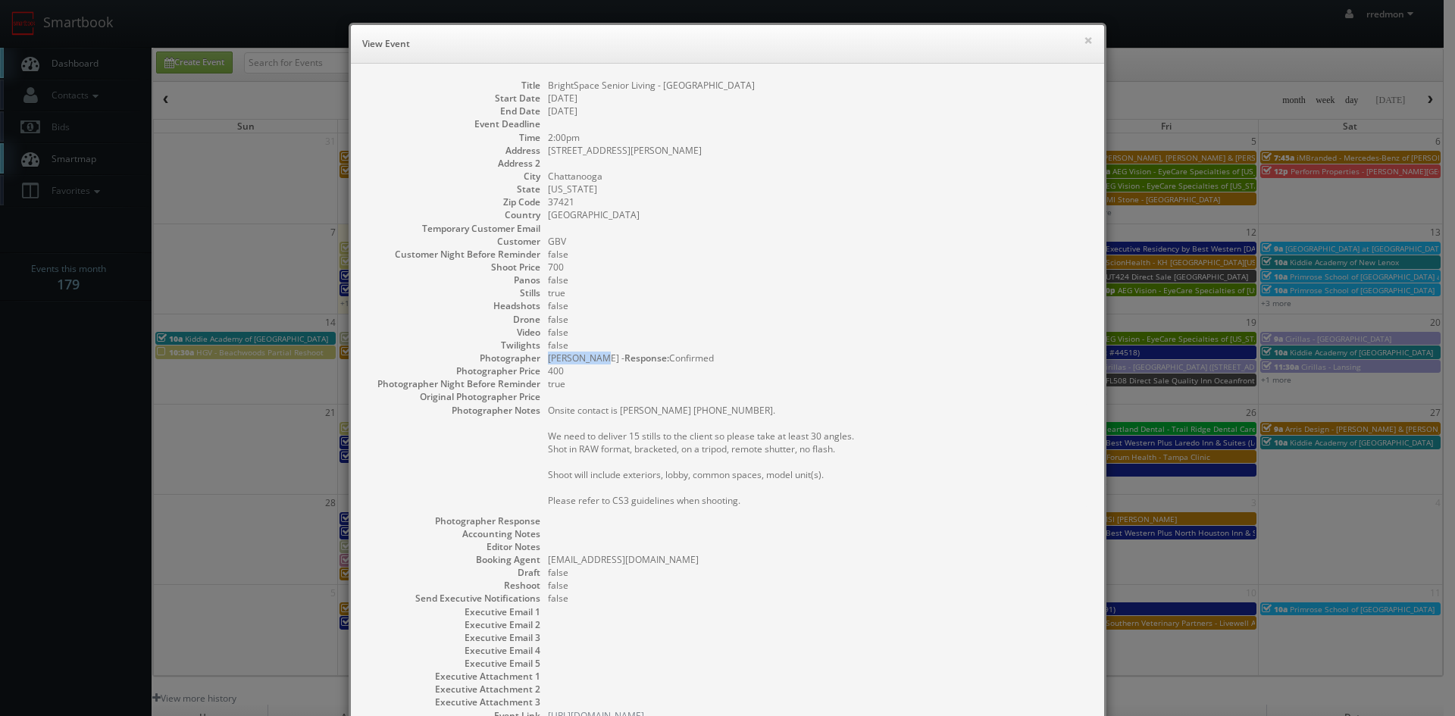
drag, startPoint x: 542, startPoint y: 358, endPoint x: 602, endPoint y: 364, distance: 60.2
click at [602, 364] on dd "Adam Howard - Response: Confirmed" at bounding box center [818, 358] width 541 height 13
click at [1085, 42] on button "×" at bounding box center [1088, 40] width 9 height 11
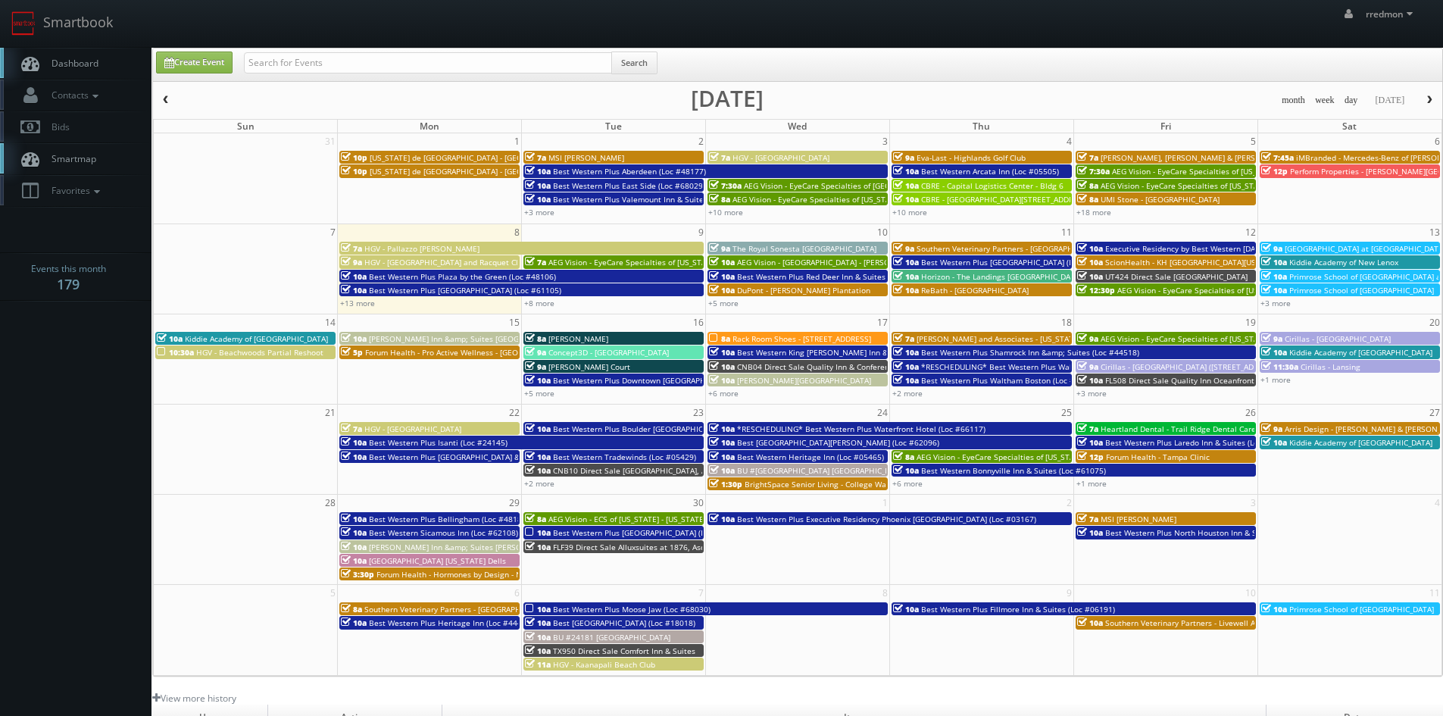
click at [756, 288] on span "DuPont - [PERSON_NAME] Plantation" at bounding box center [803, 290] width 133 height 11
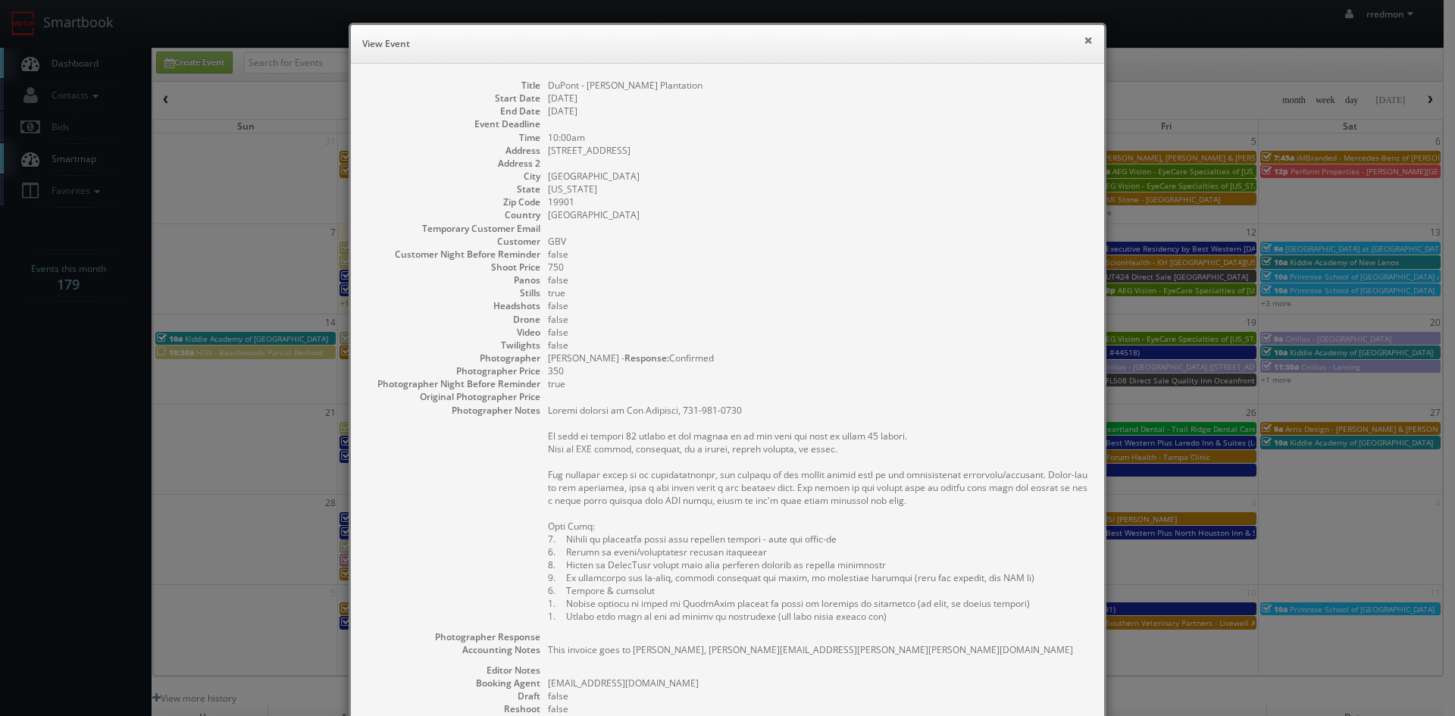
click at [1084, 40] on button "×" at bounding box center [1088, 40] width 9 height 11
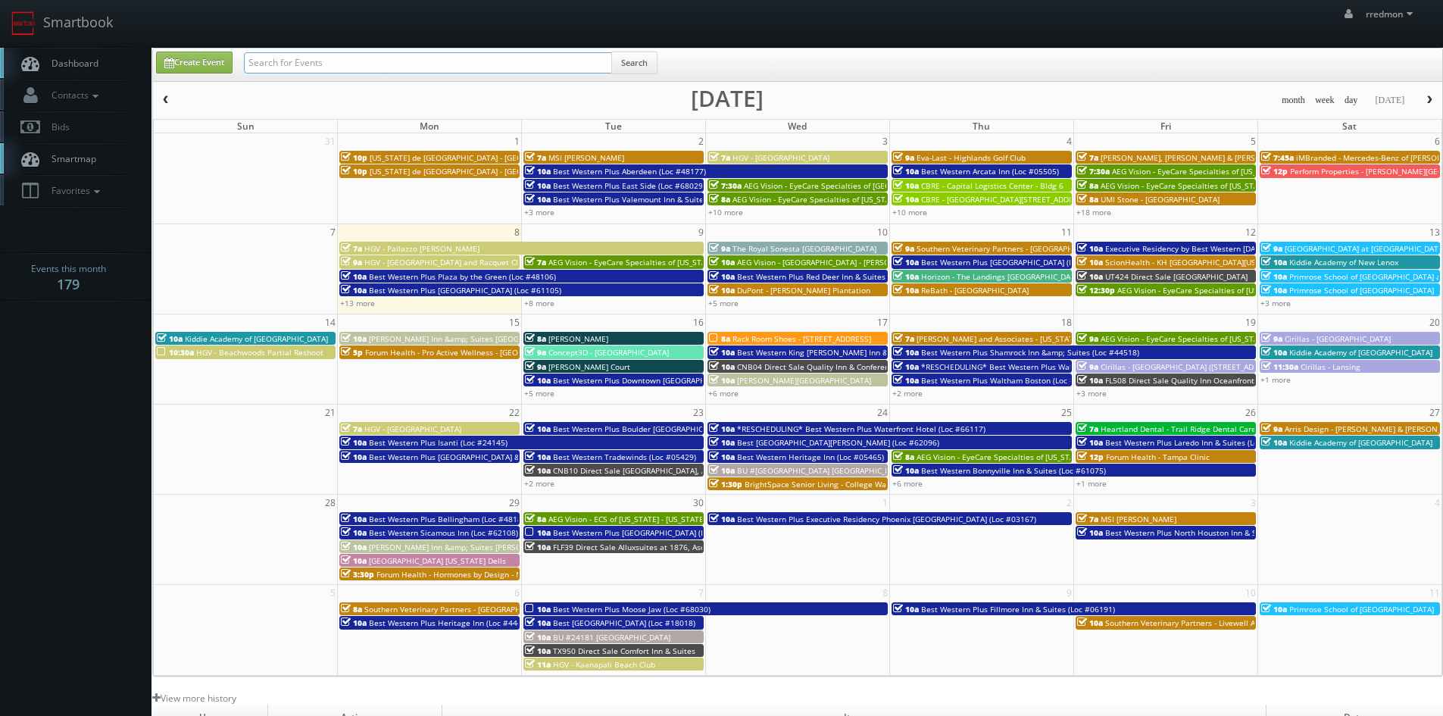
click at [359, 64] on input "text" at bounding box center [428, 62] width 368 height 21
click at [92, 97] on icon at bounding box center [96, 96] width 14 height 11
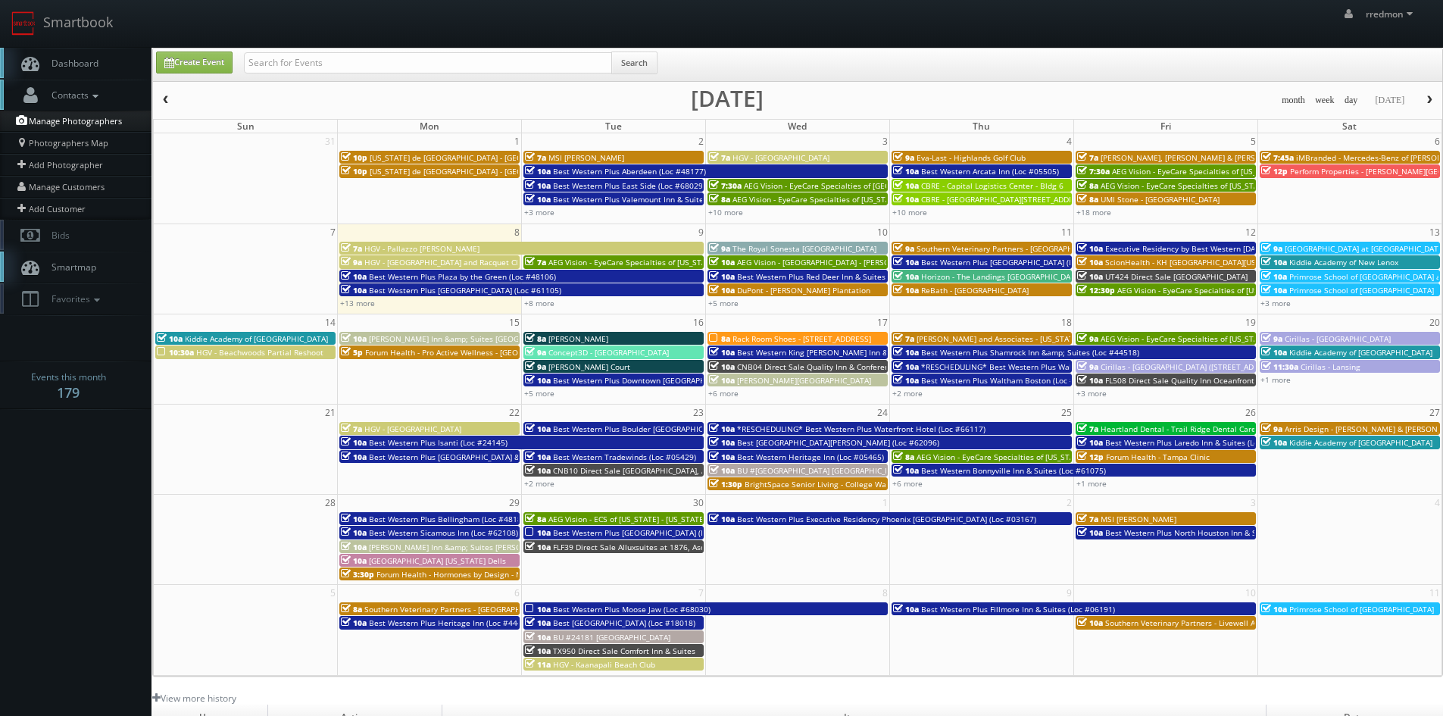
click at [96, 126] on link "Manage Photographers" at bounding box center [76, 121] width 152 height 21
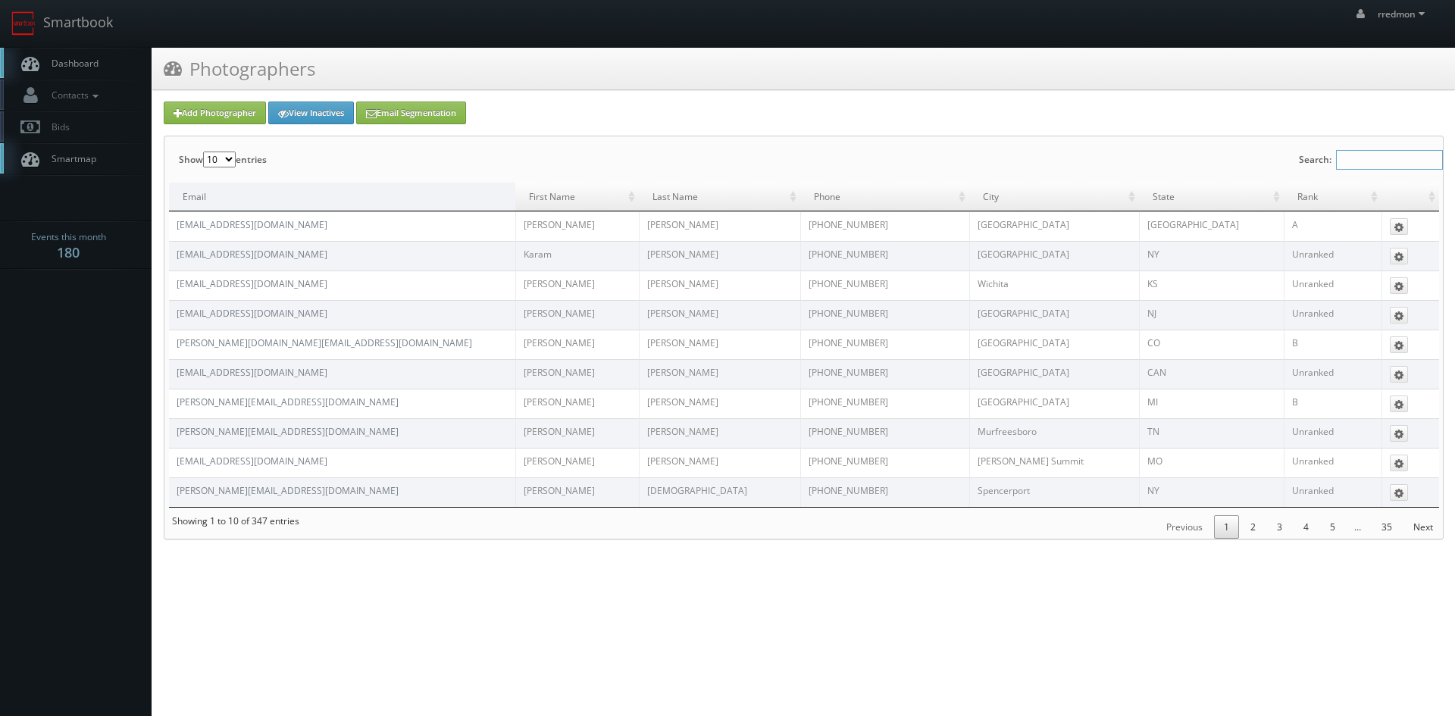
click at [1370, 156] on input "Search:" at bounding box center [1389, 160] width 107 height 20
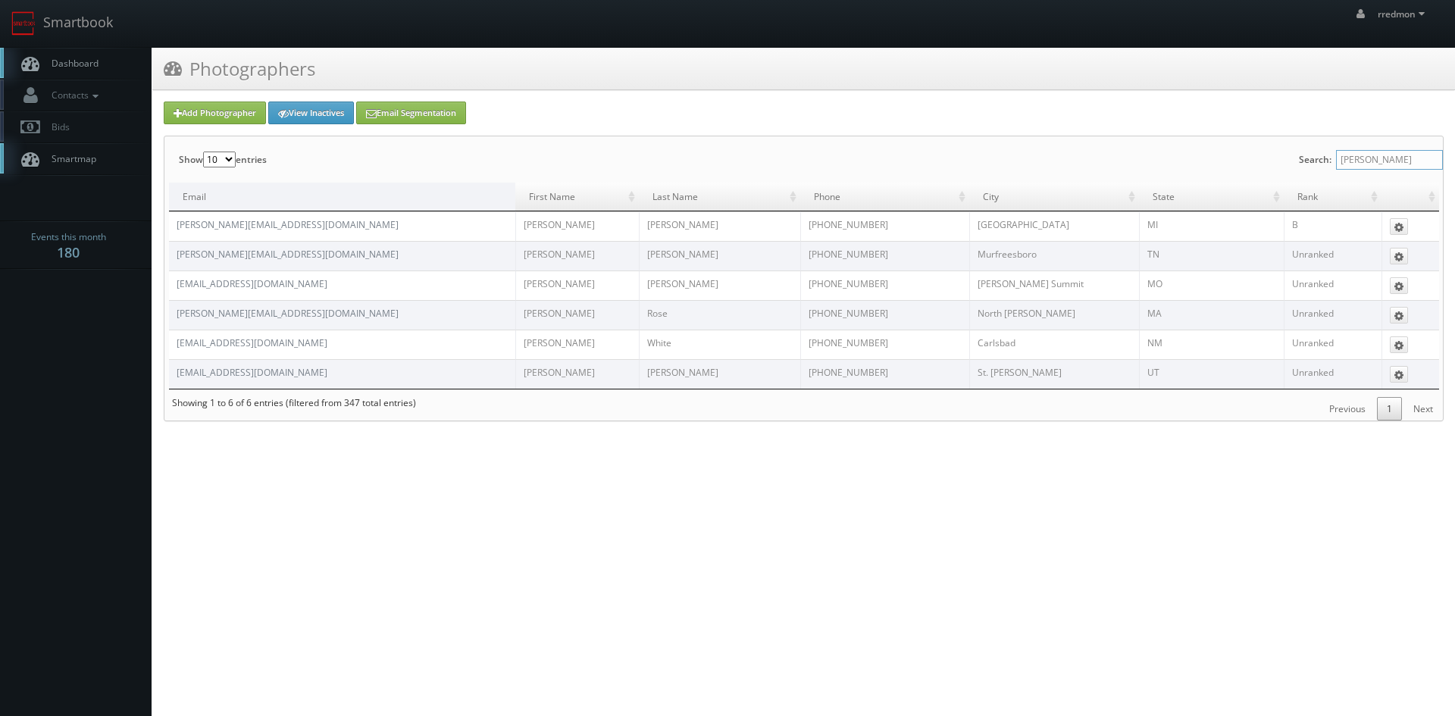
type input "adam"
click at [467, 555] on html "Smartbook Toggle Side Navigation Toggle Top Navigation rredmon rredmon Profile …" at bounding box center [727, 358] width 1455 height 716
click at [70, 68] on span "Dashboard" at bounding box center [71, 63] width 55 height 13
